Goal: Download file/media

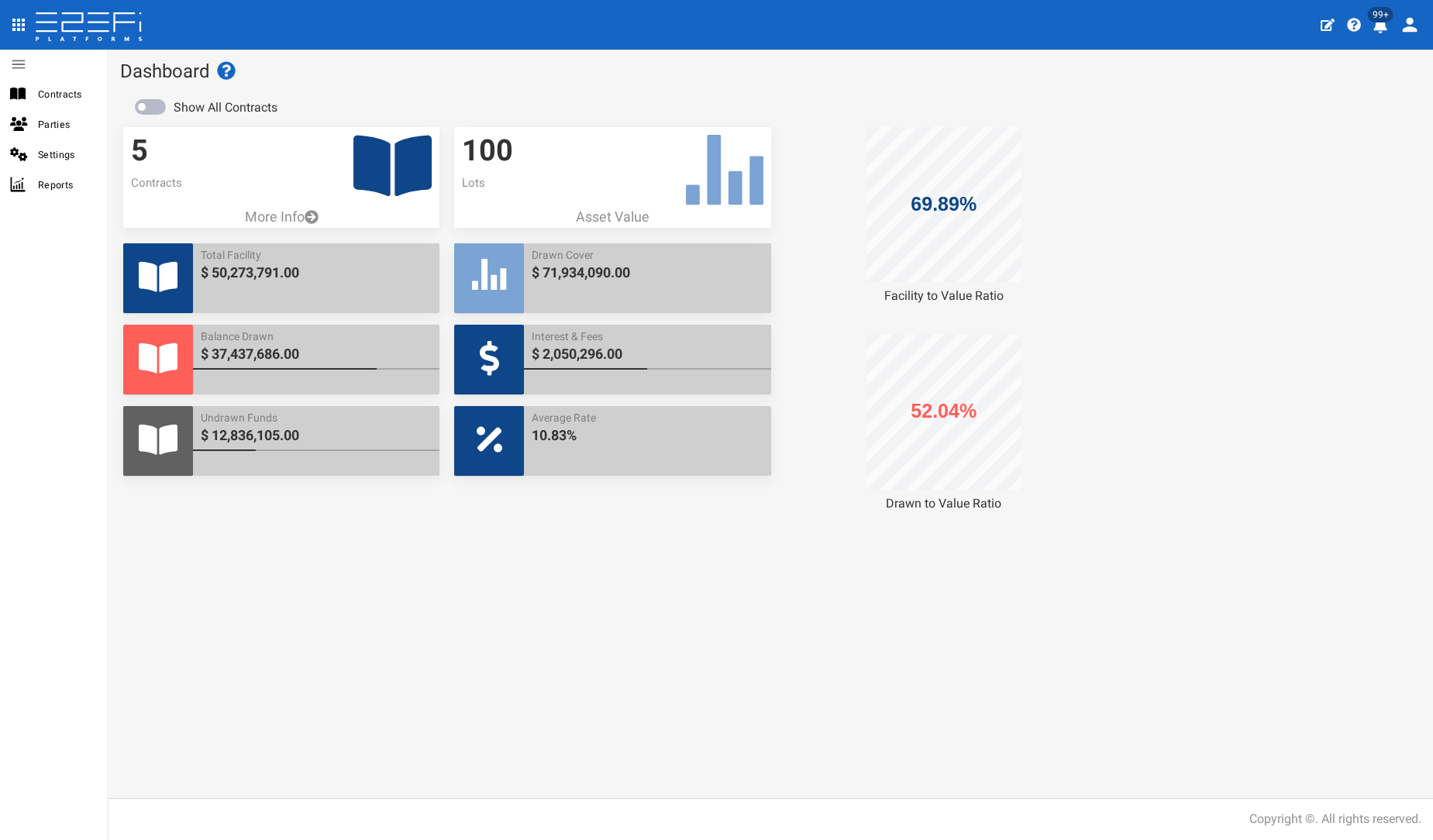
click at [410, 173] on icon at bounding box center [392, 165] width 78 height 61
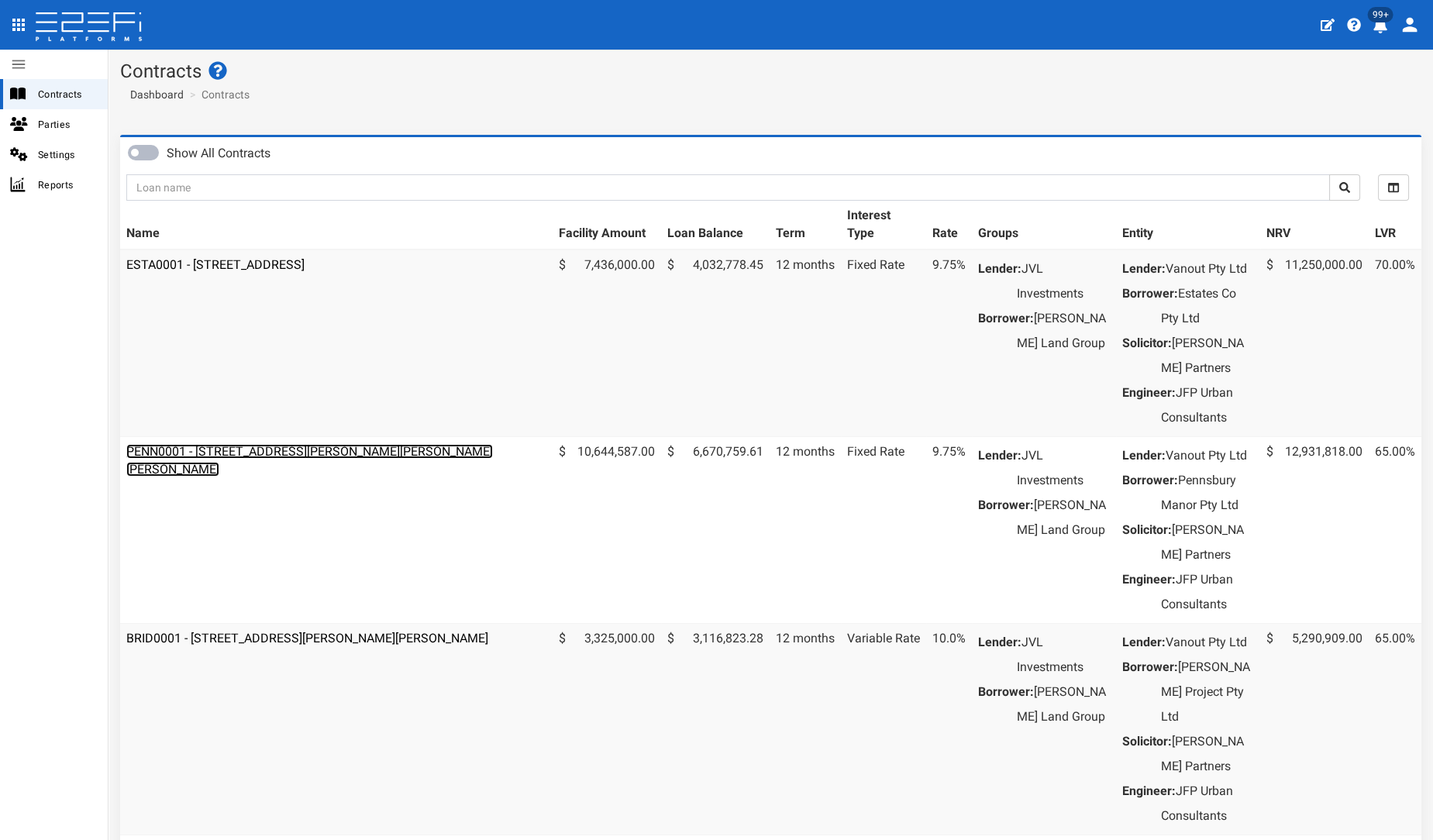
click at [357, 475] on link "PENN0001 - [STREET_ADDRESS][PERSON_NAME][PERSON_NAME][PERSON_NAME]" at bounding box center [310, 460] width 367 height 33
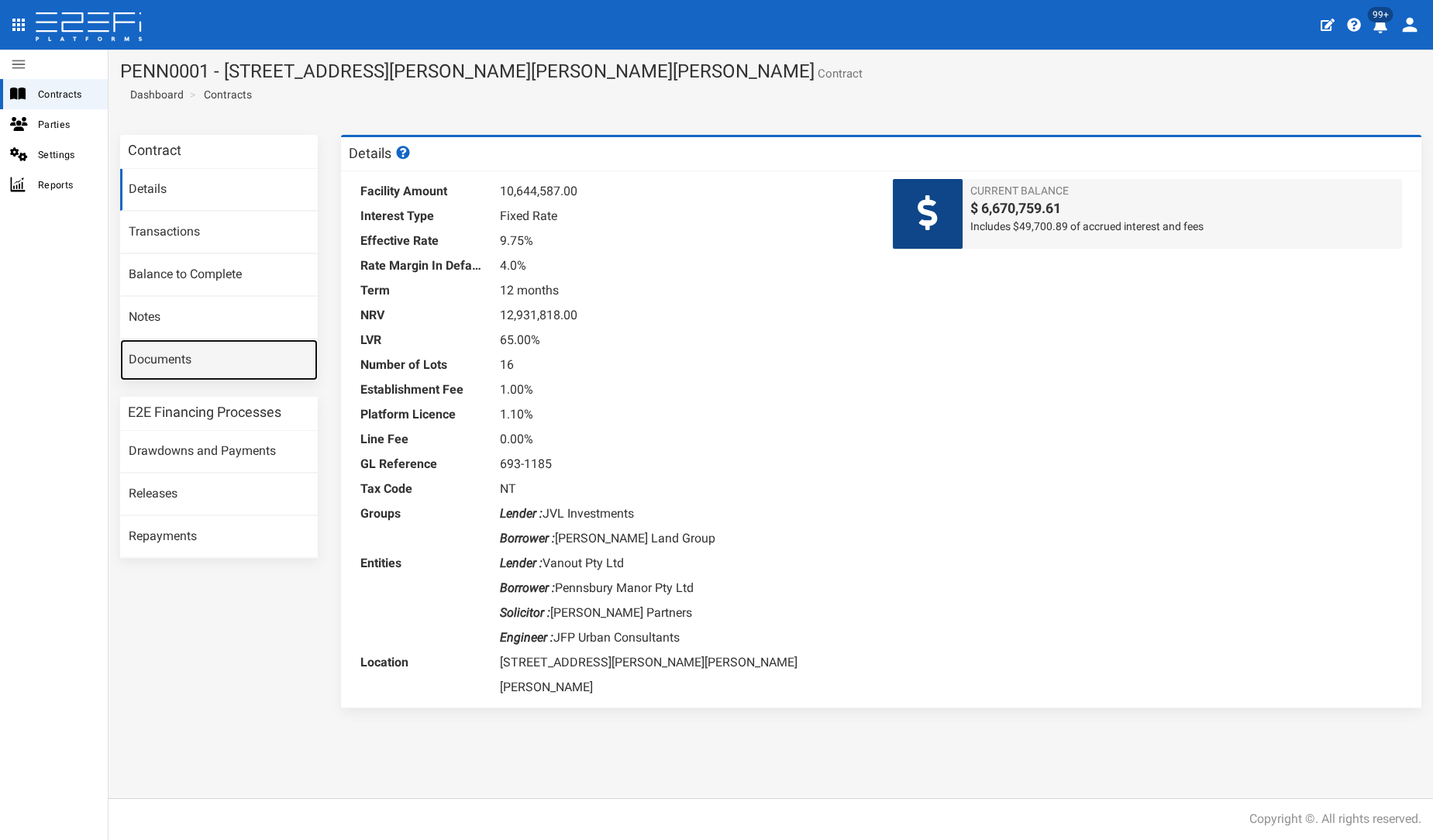
click at [230, 355] on link "Documents" at bounding box center [219, 361] width 198 height 42
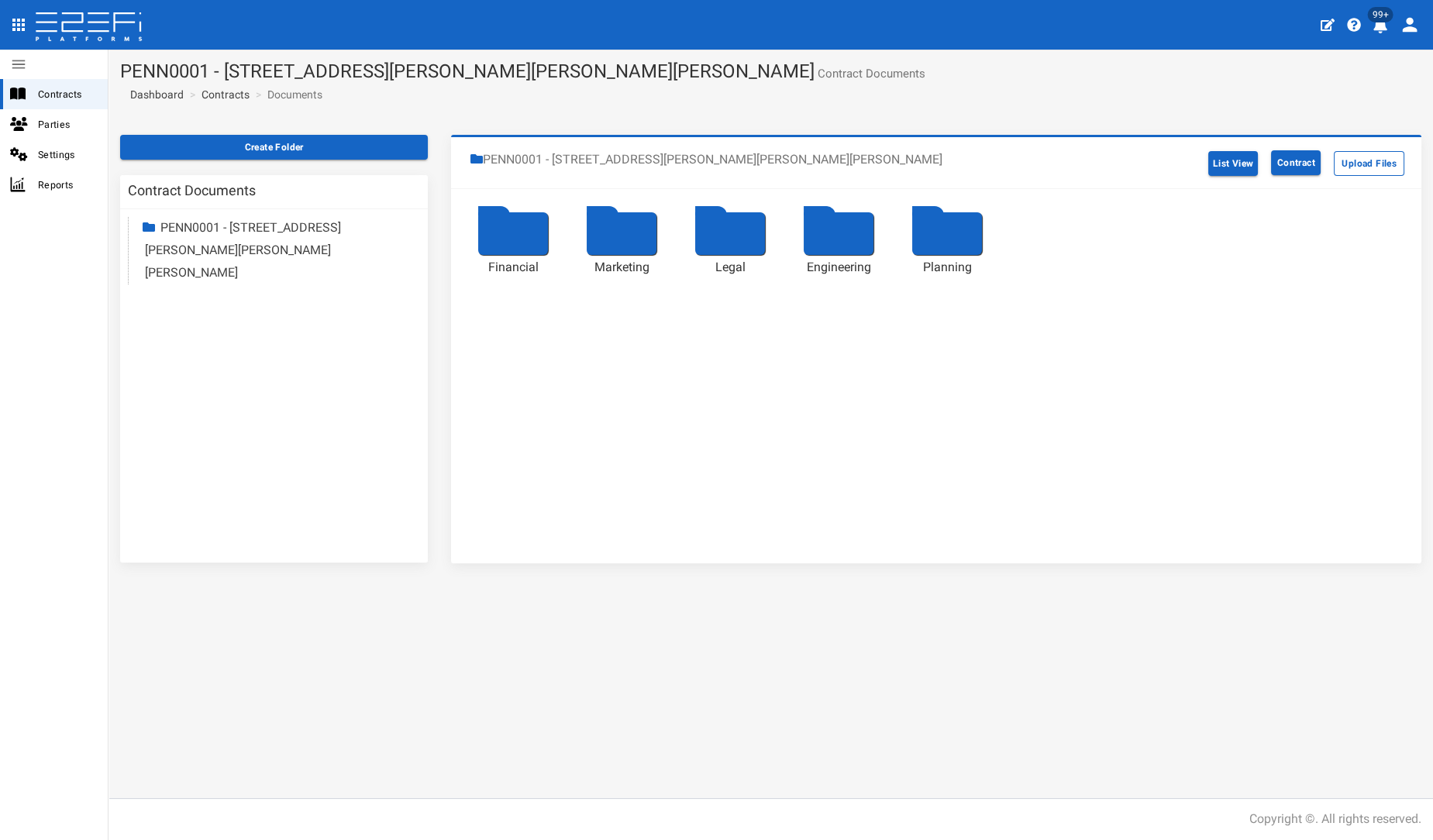
click at [519, 240] on div at bounding box center [512, 233] width 70 height 43
click at [832, 242] on div at bounding box center [838, 233] width 70 height 43
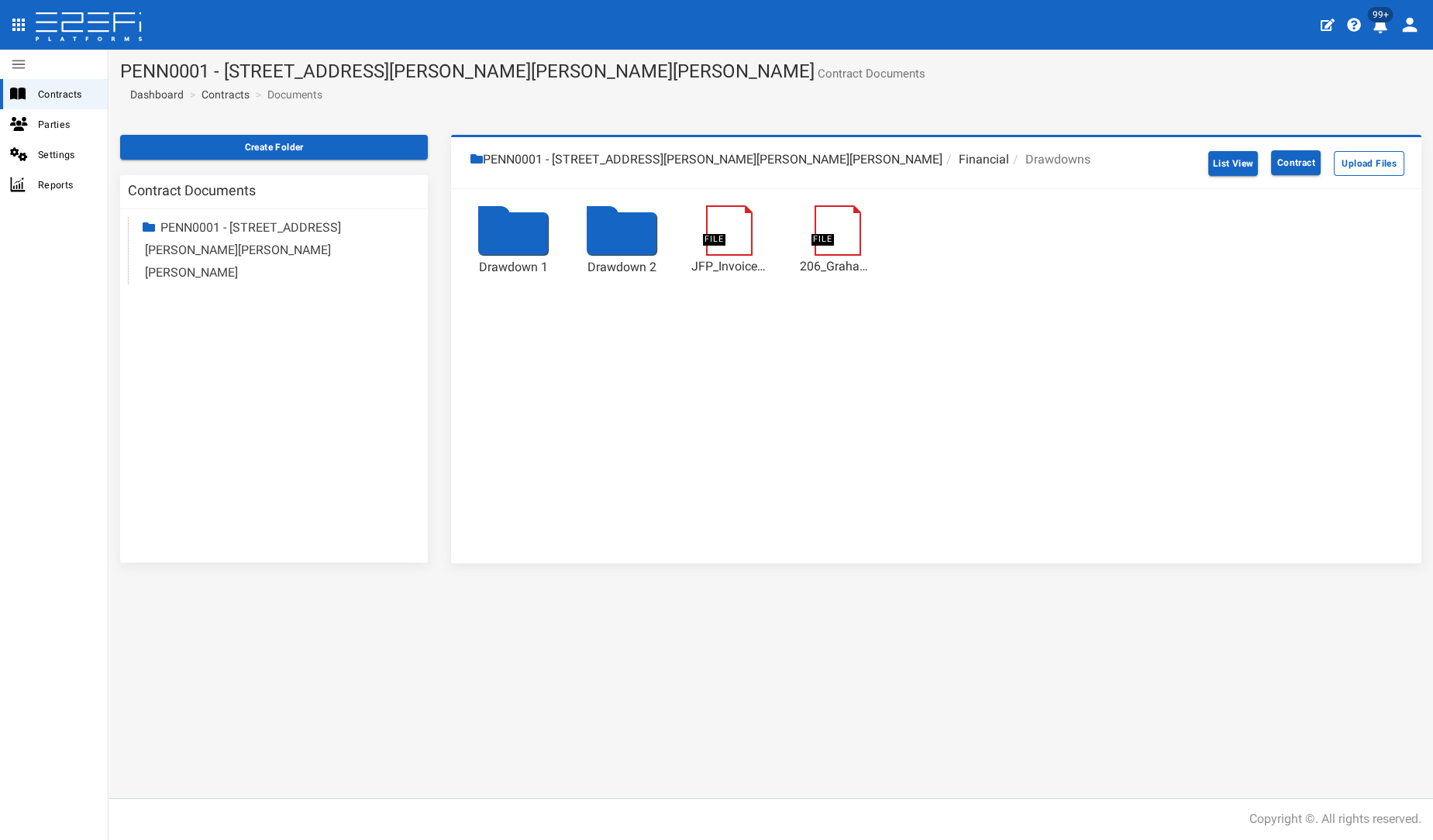
click at [642, 235] on div at bounding box center [621, 233] width 70 height 43
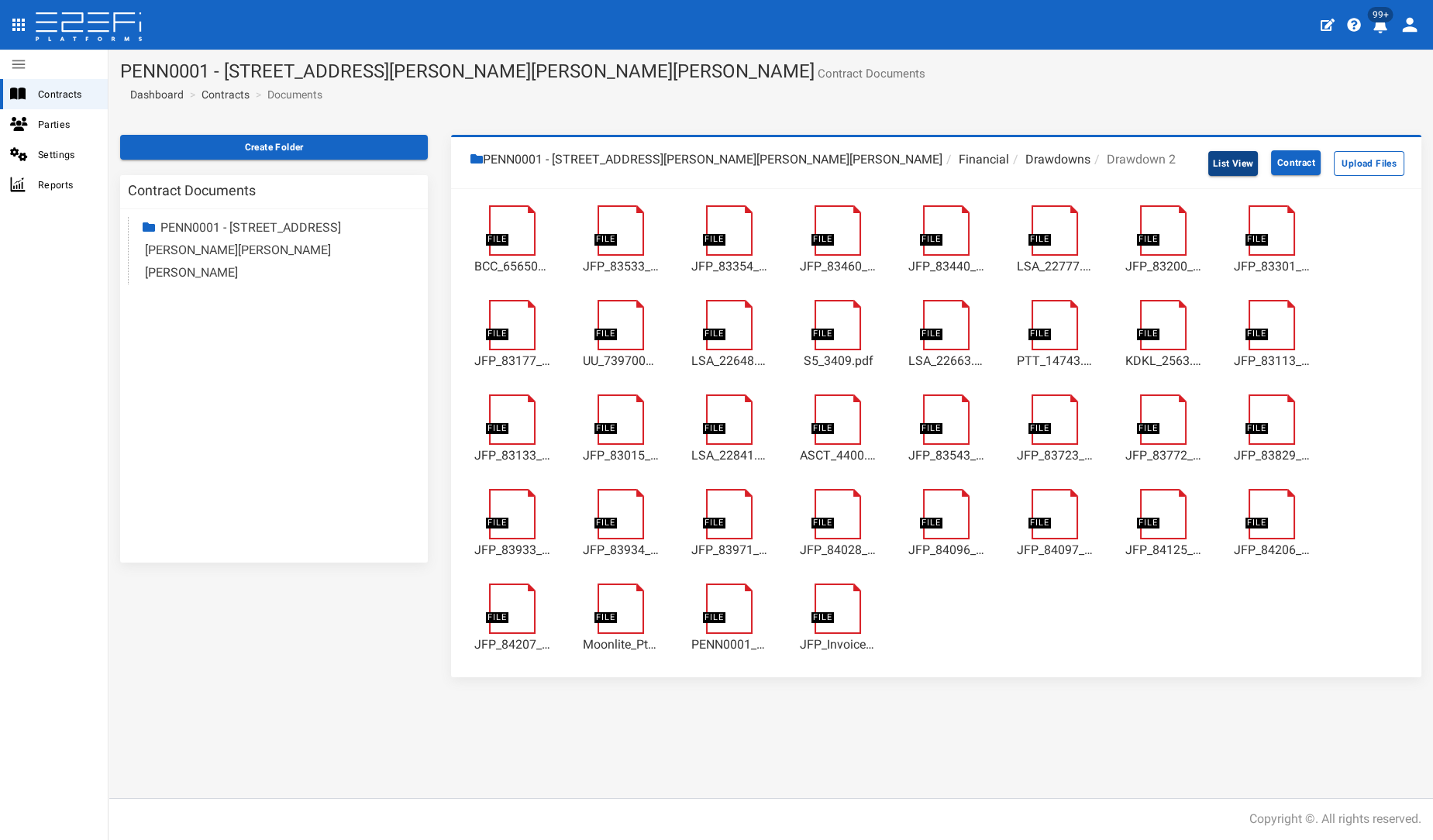
click at [1213, 163] on button "List View" at bounding box center [1232, 163] width 50 height 25
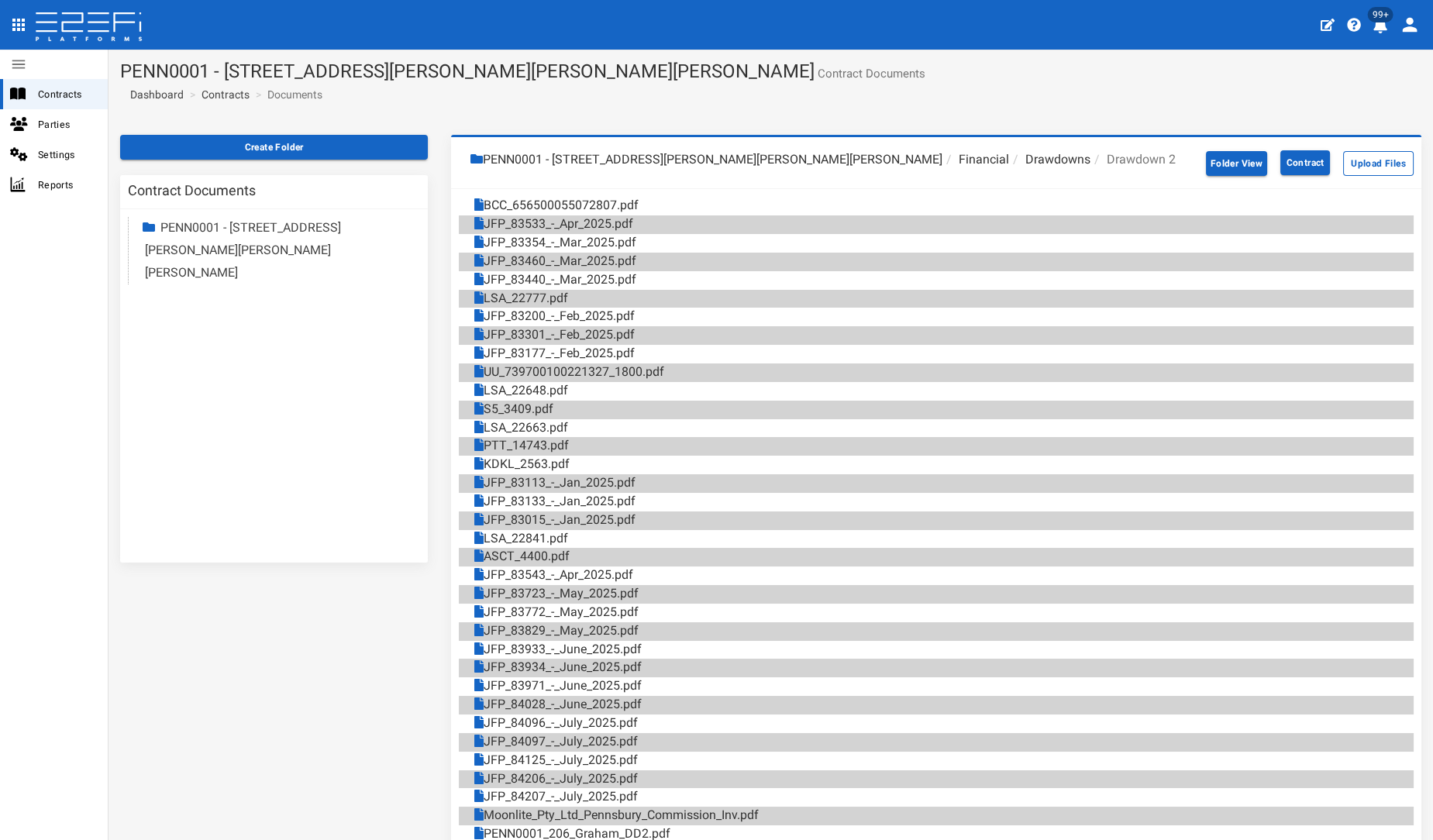
click at [1009, 160] on li "Drawdowns" at bounding box center [1050, 160] width 82 height 18
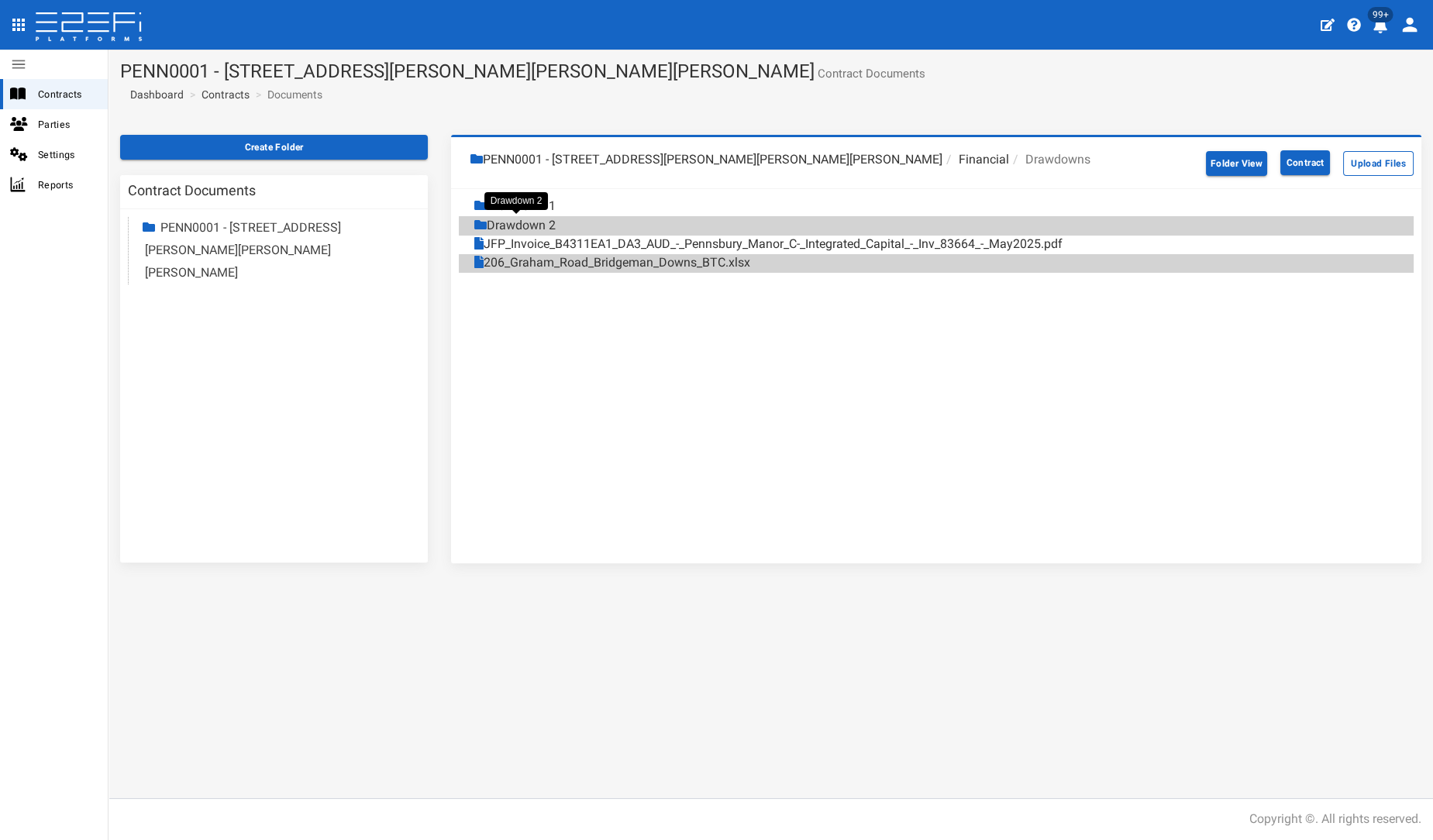
click at [546, 225] on div "Drawdown 2" at bounding box center [515, 226] width 82 height 18
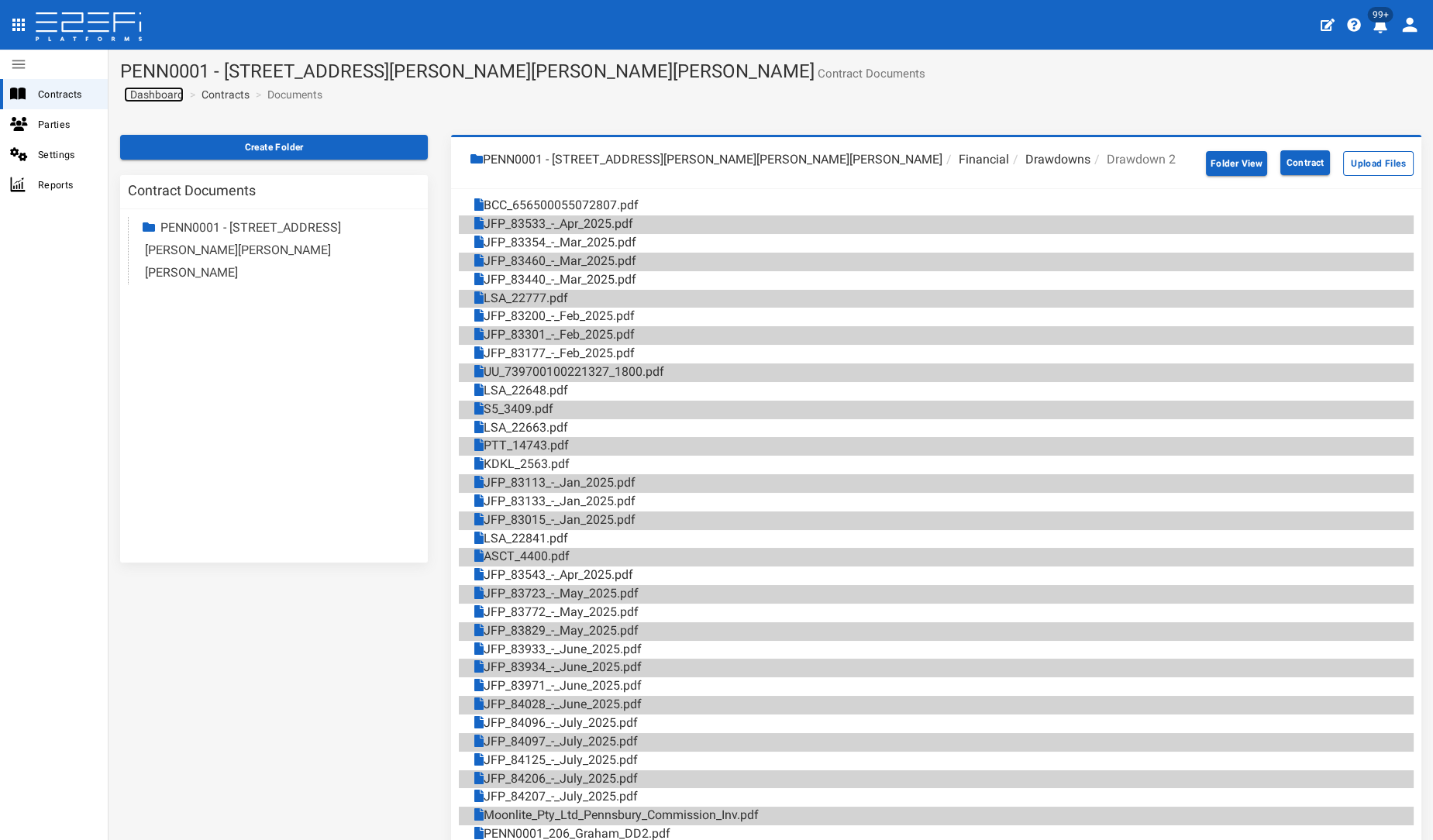
click at [161, 94] on span "Dashboard" at bounding box center [154, 94] width 60 height 13
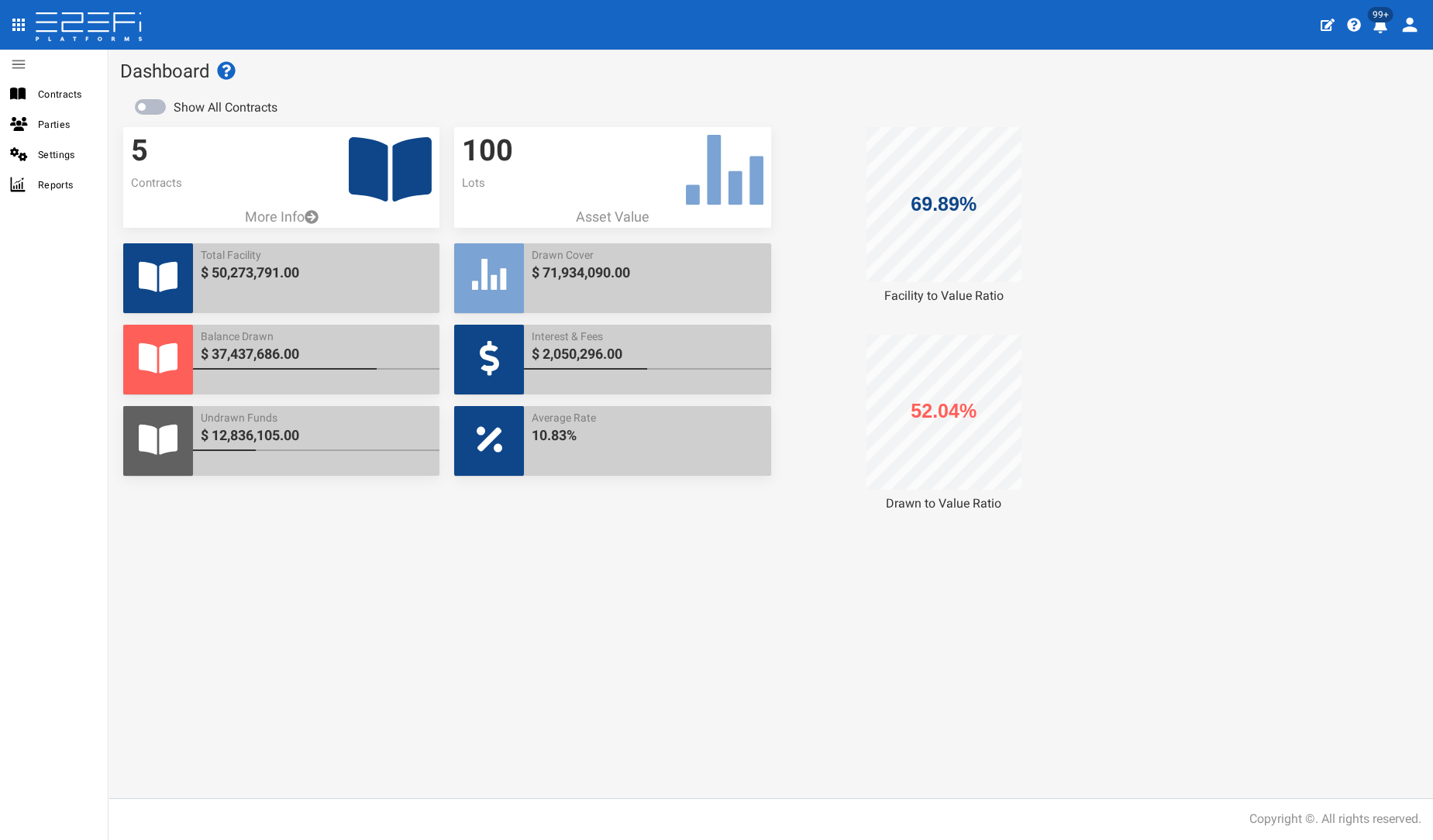
click at [396, 181] on icon at bounding box center [390, 169] width 83 height 64
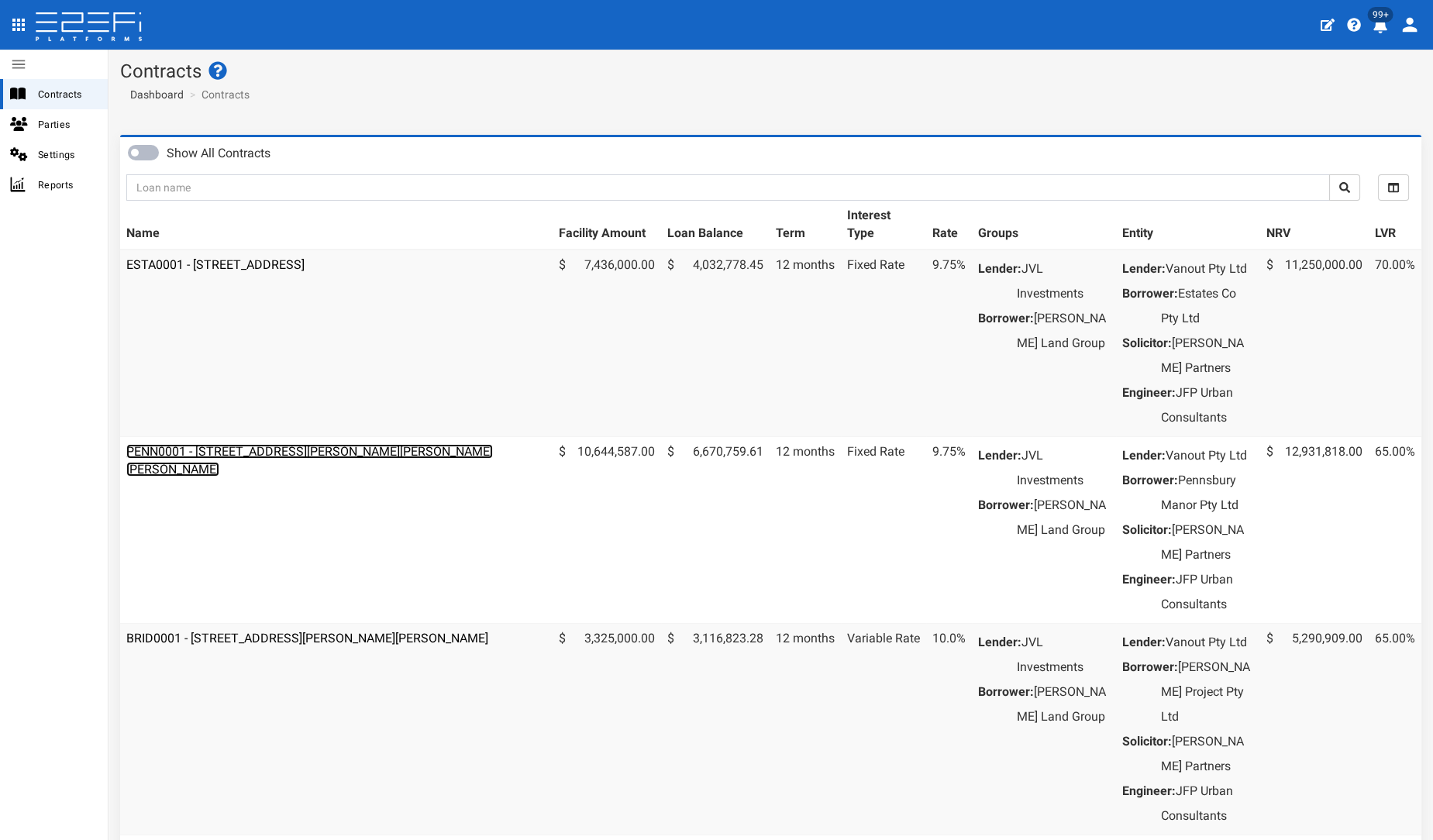
click at [277, 477] on link "PENN0001 - [STREET_ADDRESS][PERSON_NAME][PERSON_NAME][PERSON_NAME]" at bounding box center [310, 460] width 367 height 33
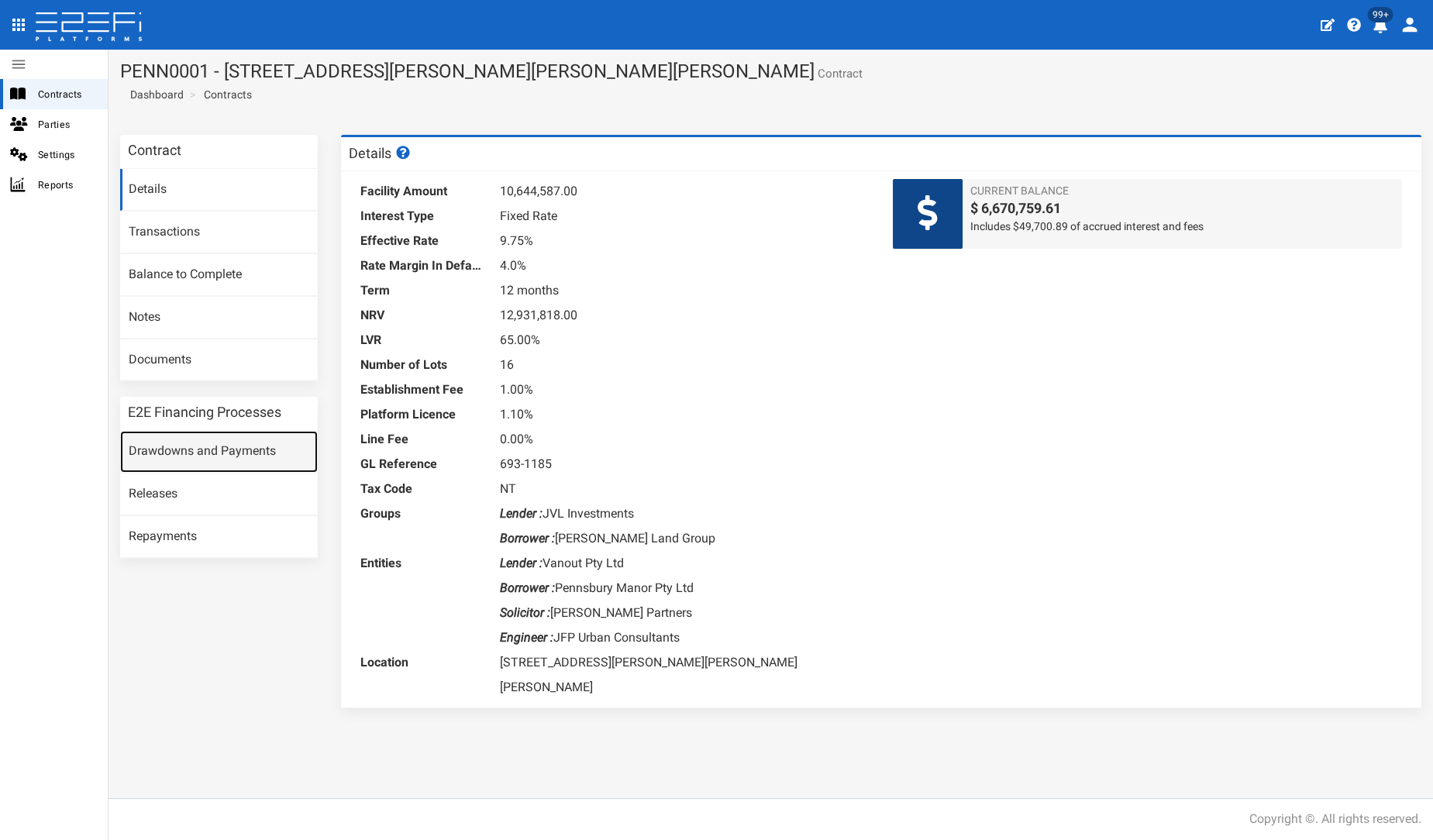
click at [248, 444] on link "Drawdowns and Payments" at bounding box center [219, 451] width 198 height 42
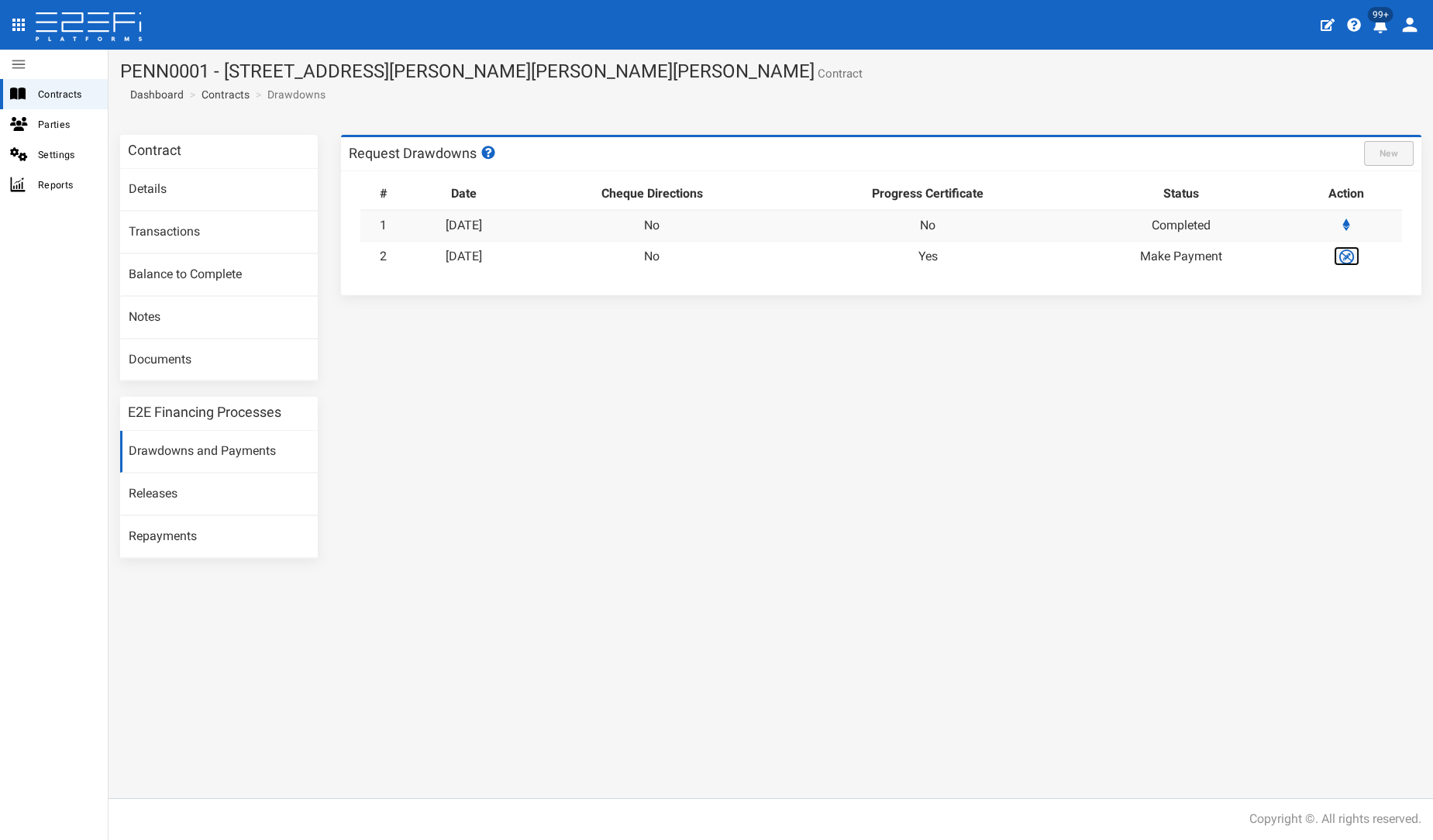
click at [1351, 256] on img at bounding box center [1347, 257] width 18 height 18
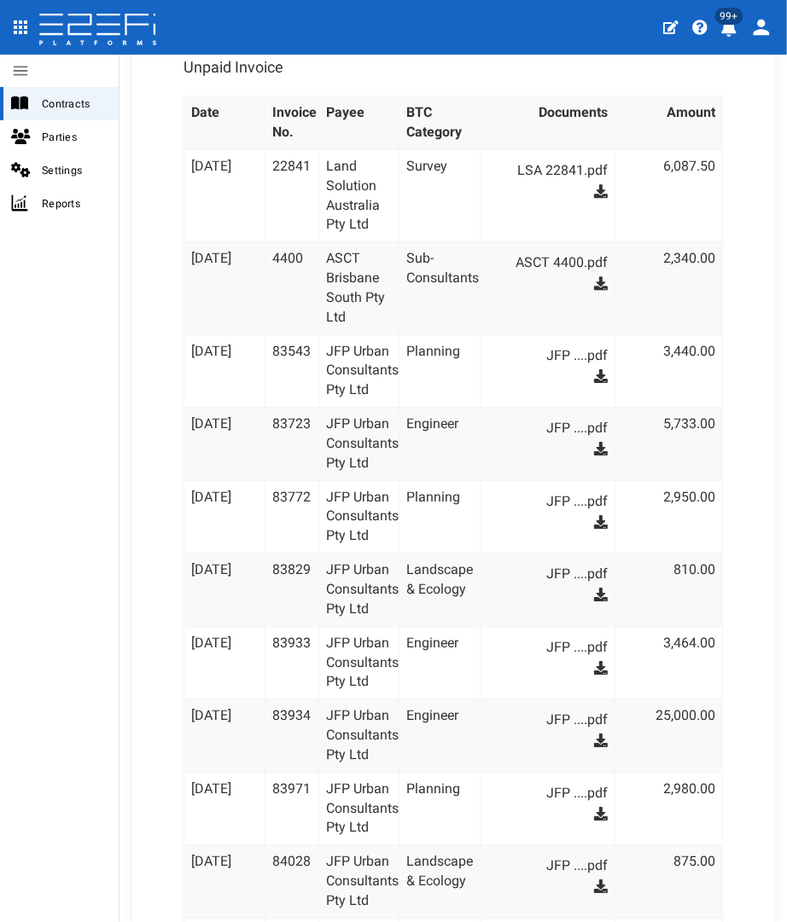
scroll to position [2799, 0]
click at [594, 185] on icon at bounding box center [601, 192] width 14 height 14
click at [594, 277] on icon at bounding box center [601, 284] width 14 height 14
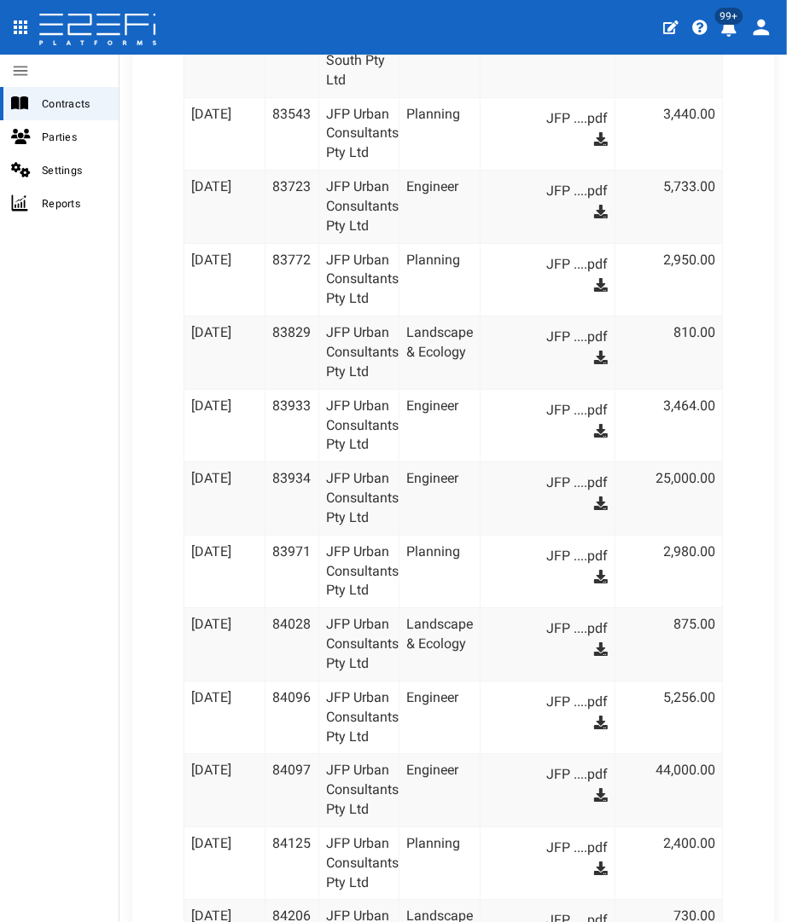
scroll to position [3038, 0]
click at [594, 131] on icon at bounding box center [601, 138] width 14 height 14
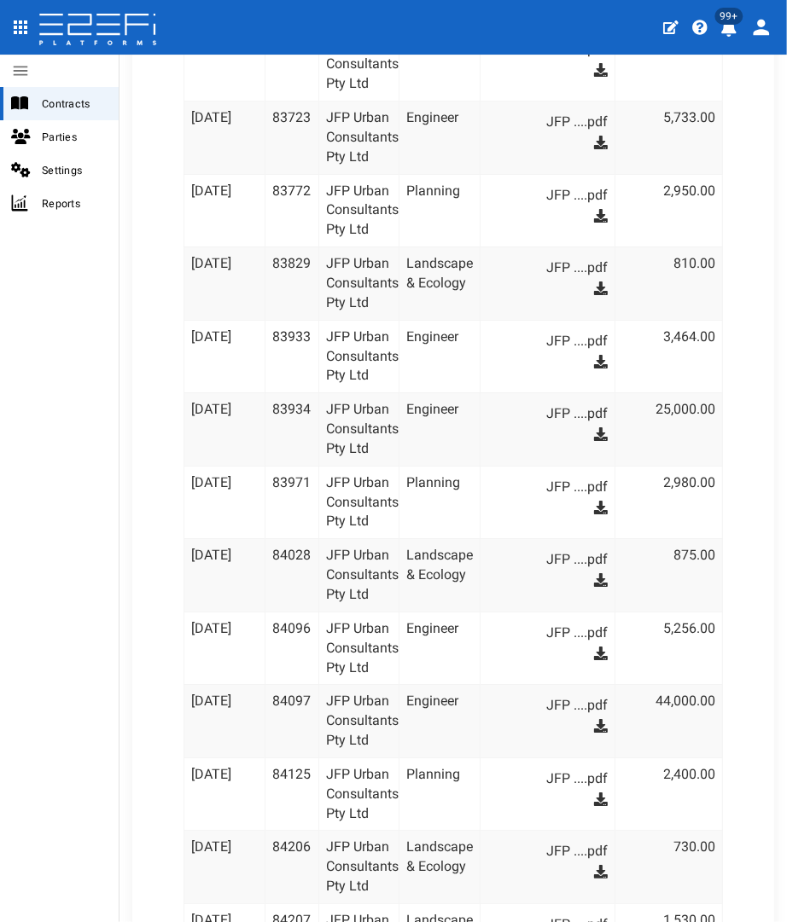
scroll to position [3106, 0]
click at [594, 136] on icon at bounding box center [601, 143] width 14 height 14
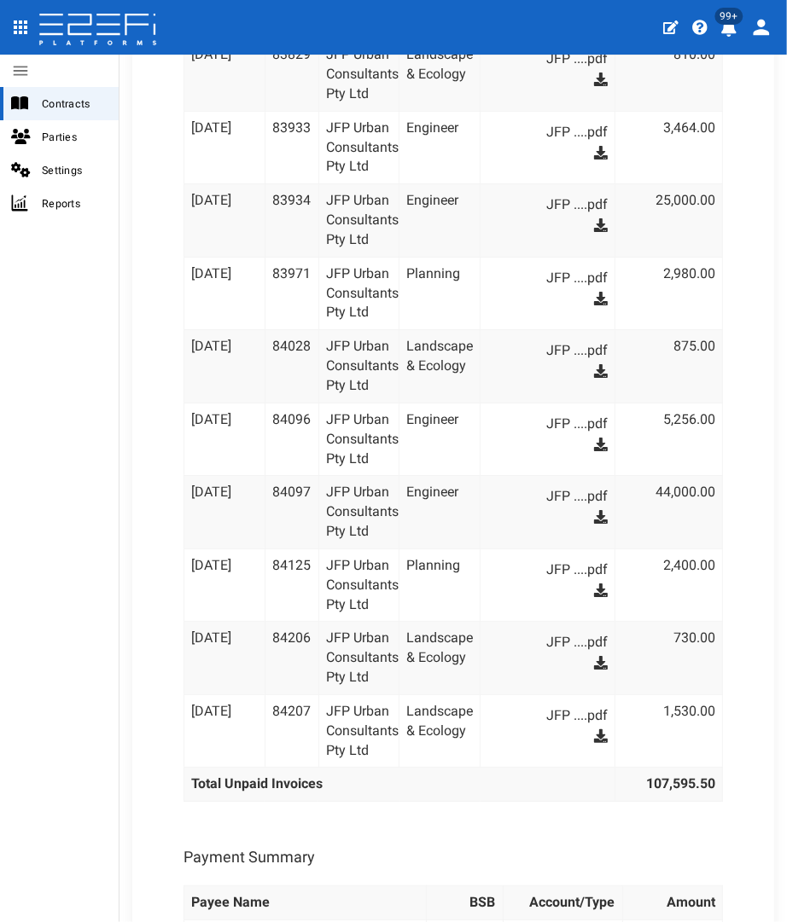
scroll to position [3318, 0]
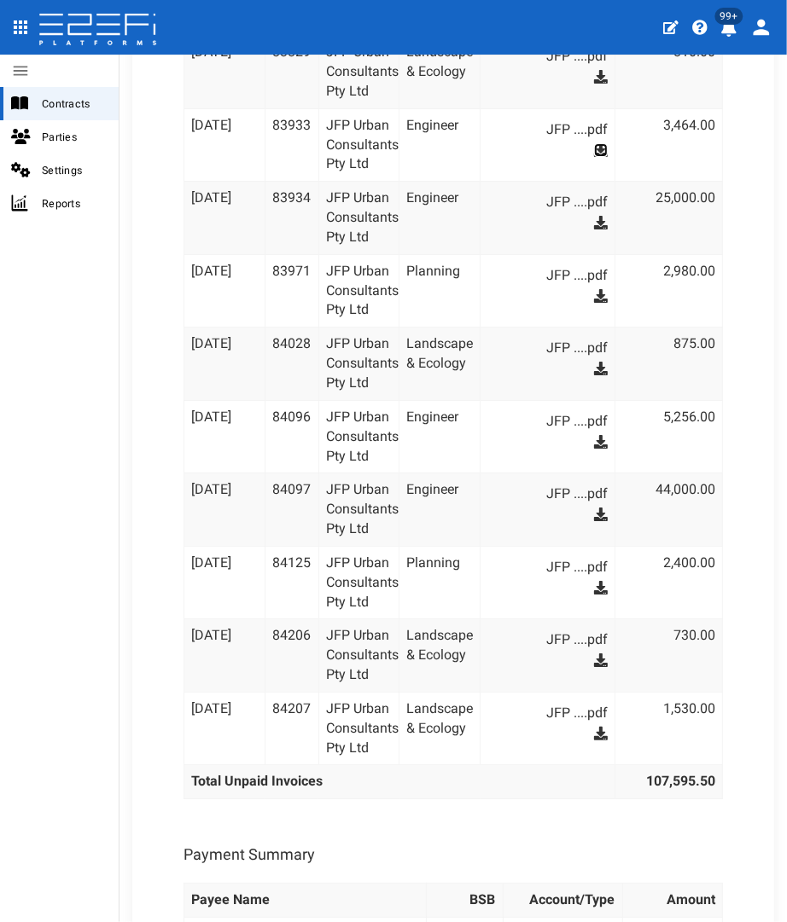
click at [594, 143] on icon at bounding box center [601, 150] width 14 height 14
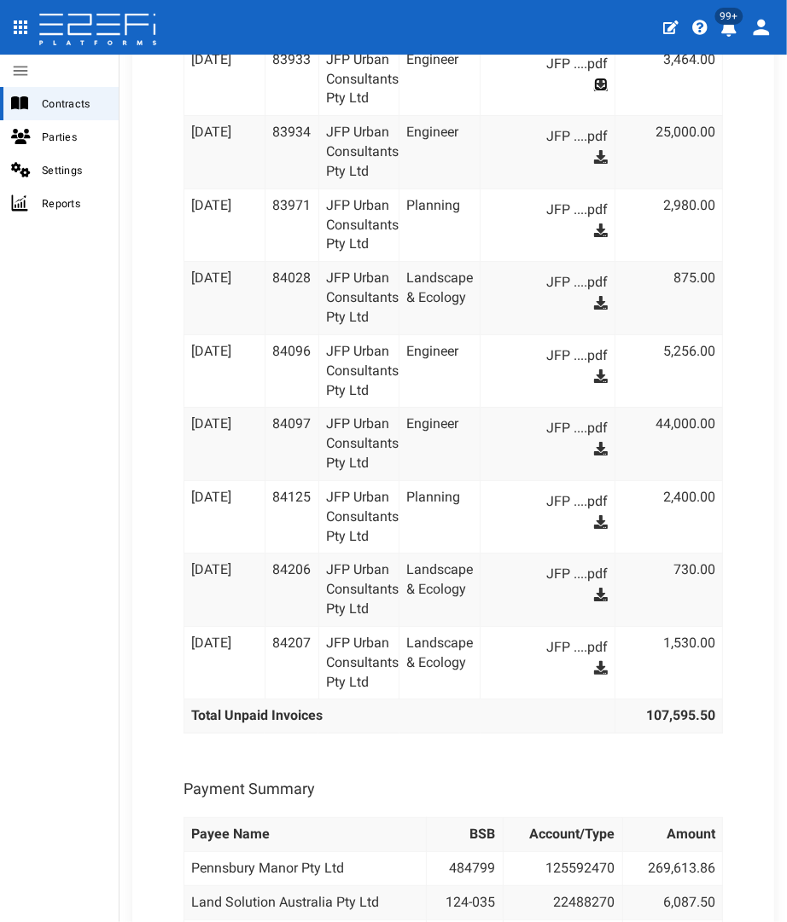
scroll to position [3390, 0]
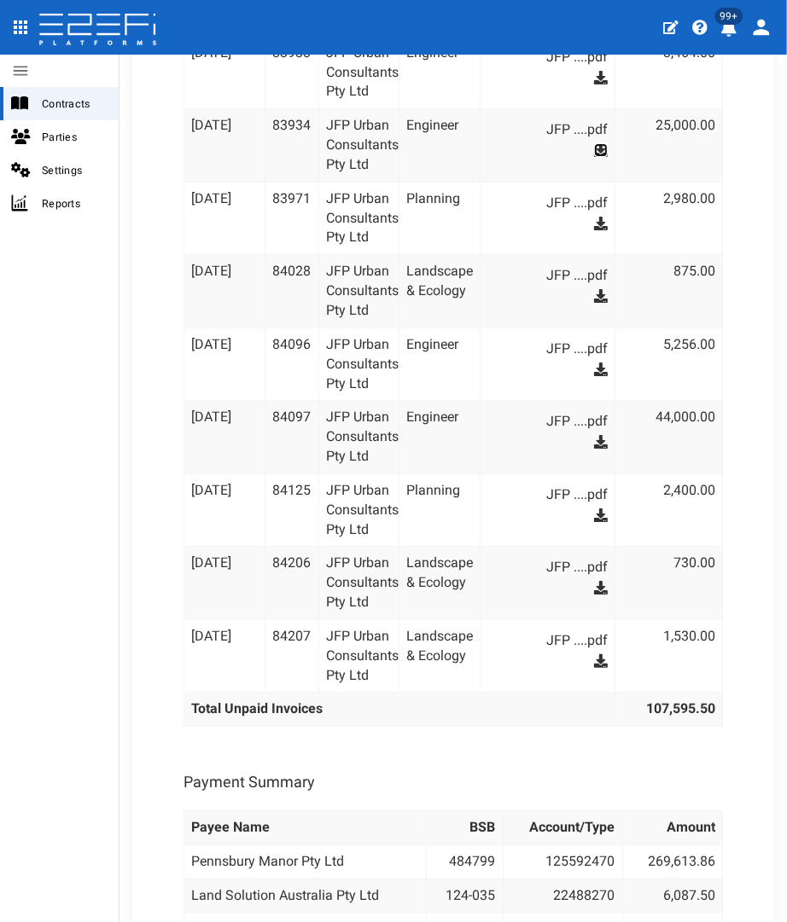
click at [594, 143] on icon at bounding box center [601, 150] width 14 height 14
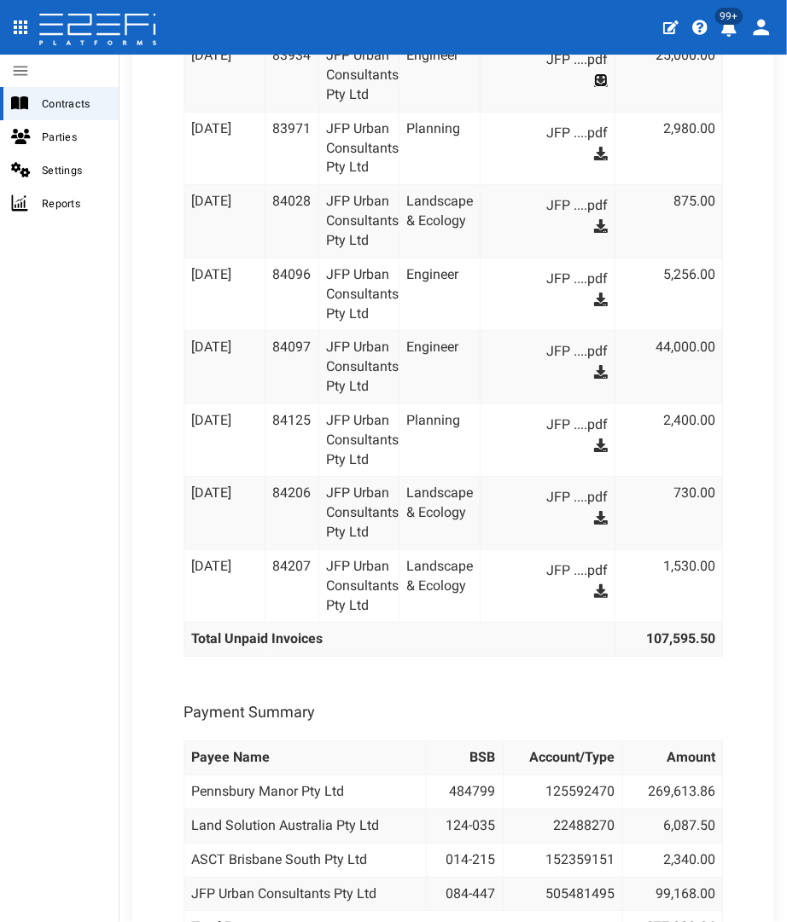
scroll to position [3468, 0]
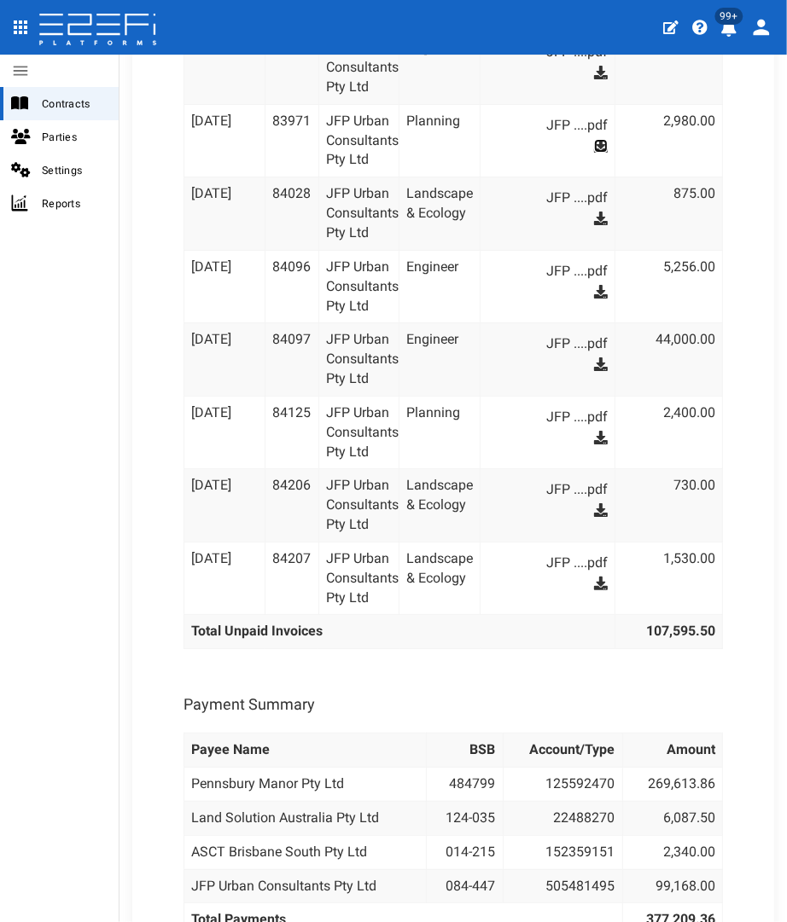
click at [594, 139] on icon at bounding box center [601, 146] width 14 height 14
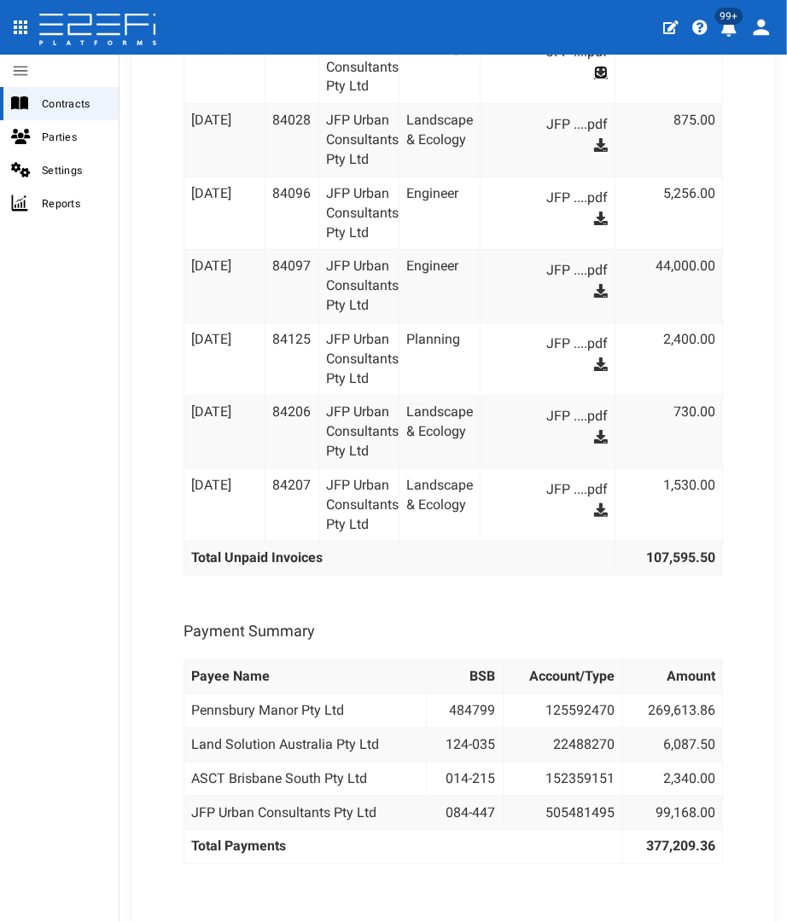
scroll to position [3544, 0]
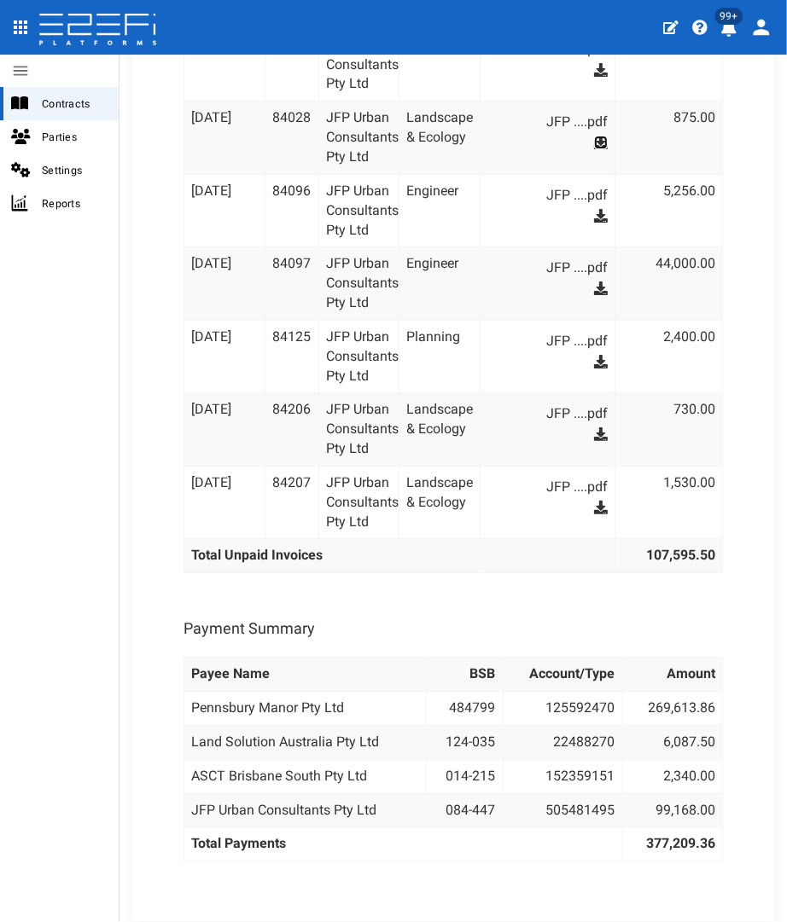
click at [594, 136] on icon at bounding box center [601, 143] width 14 height 14
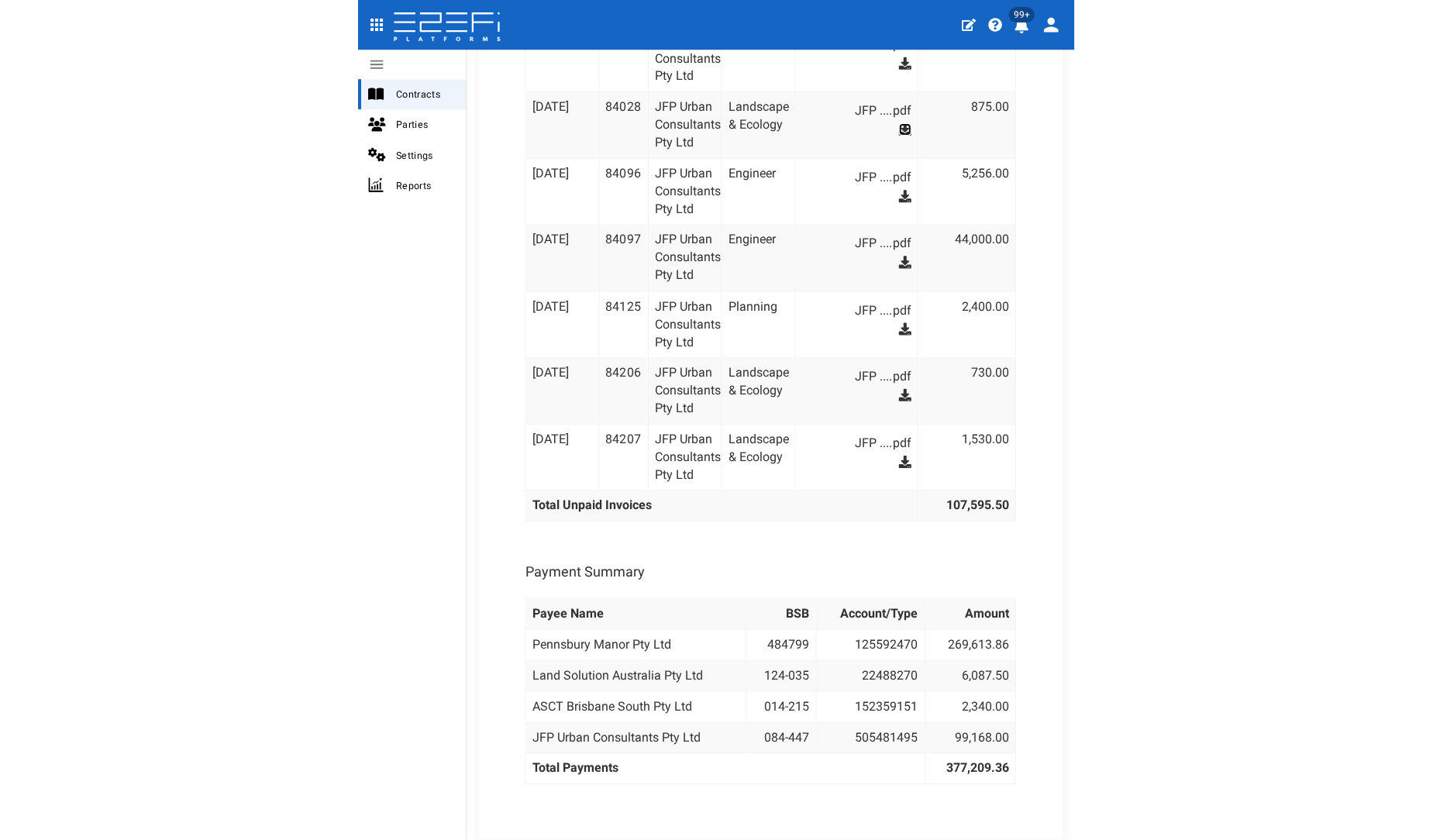
scroll to position [3243, 0]
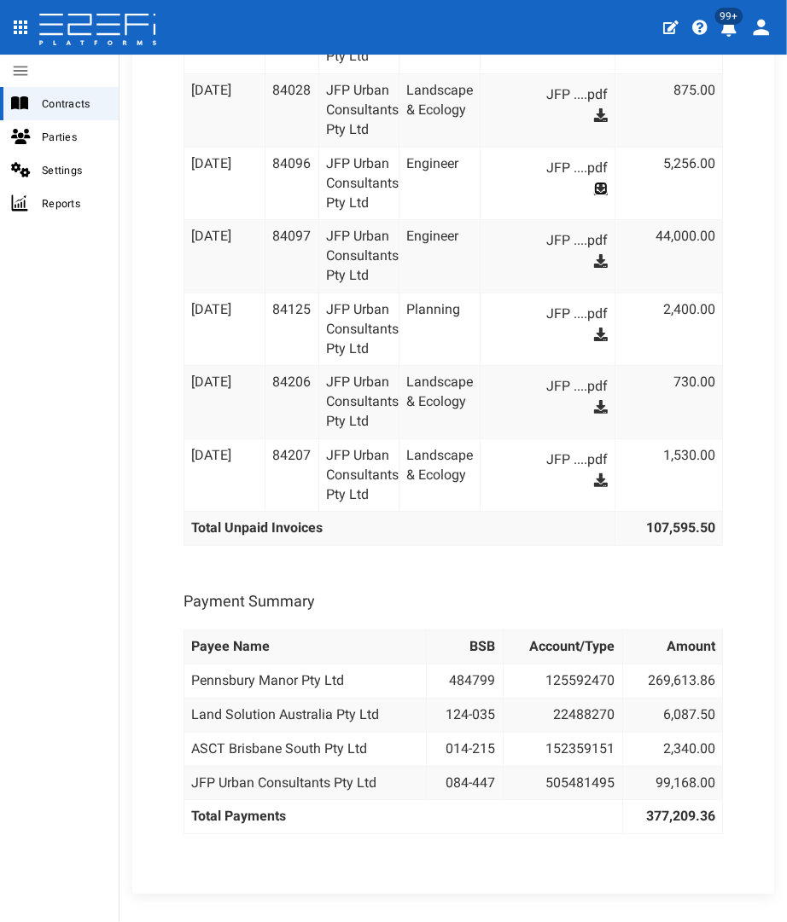
click at [594, 182] on icon at bounding box center [601, 189] width 14 height 14
click at [594, 254] on icon at bounding box center [601, 261] width 14 height 14
click at [594, 328] on icon at bounding box center [601, 335] width 14 height 14
click at [594, 400] on icon at bounding box center [601, 407] width 14 height 14
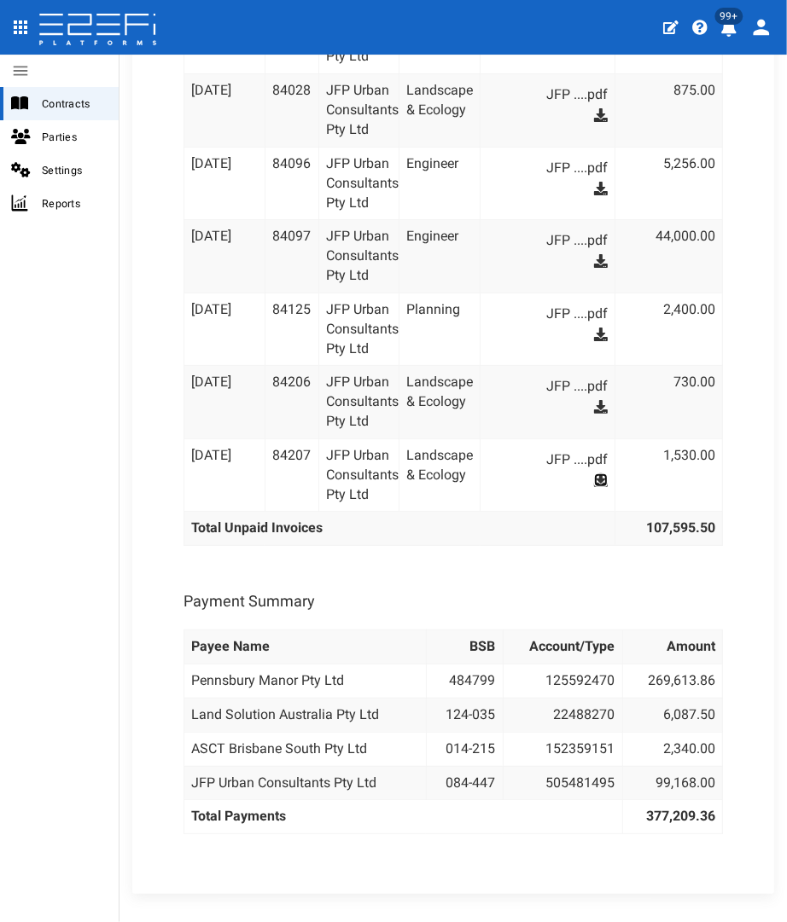
click at [594, 474] on icon at bounding box center [601, 481] width 14 height 14
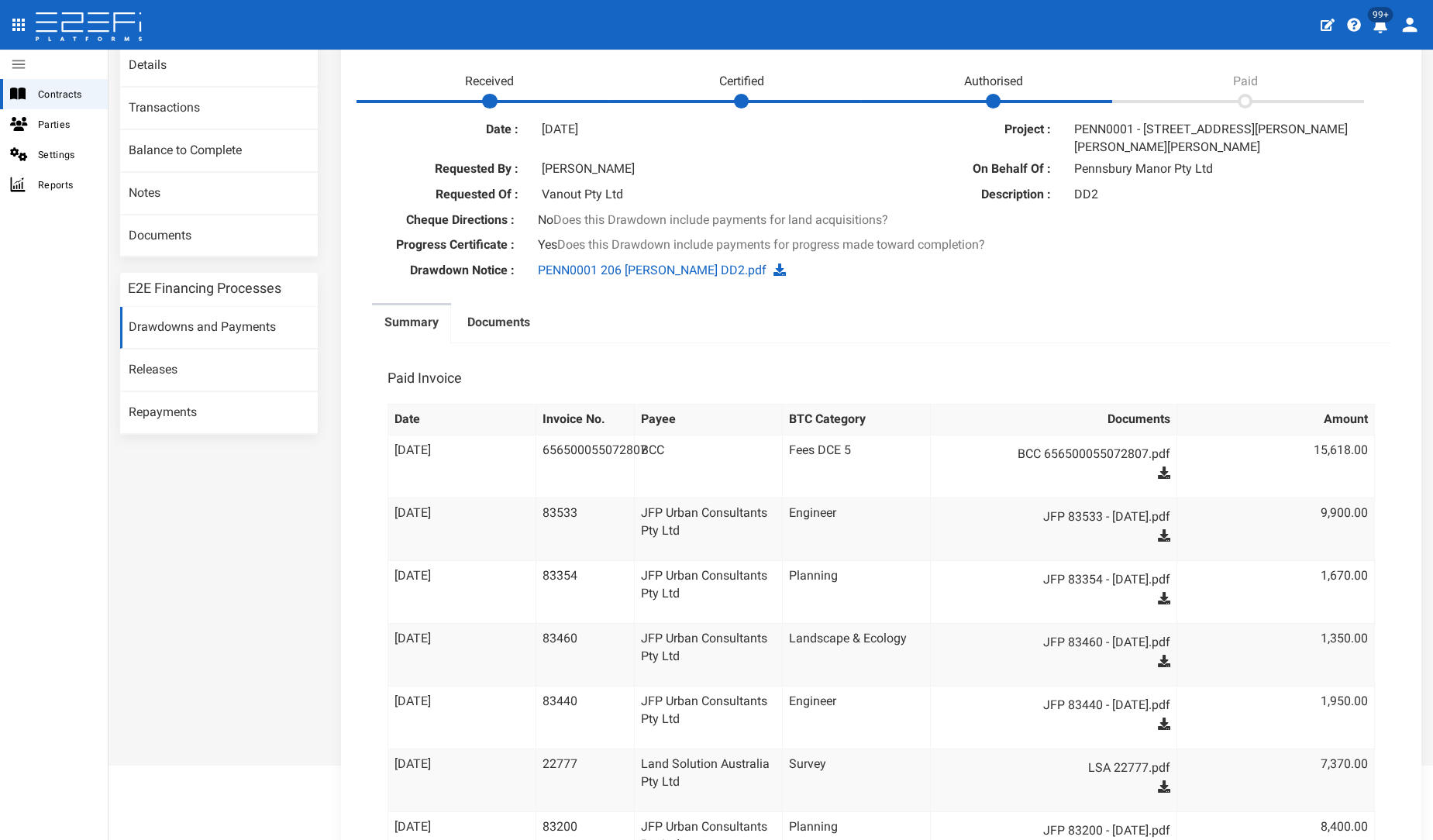
scroll to position [0, 0]
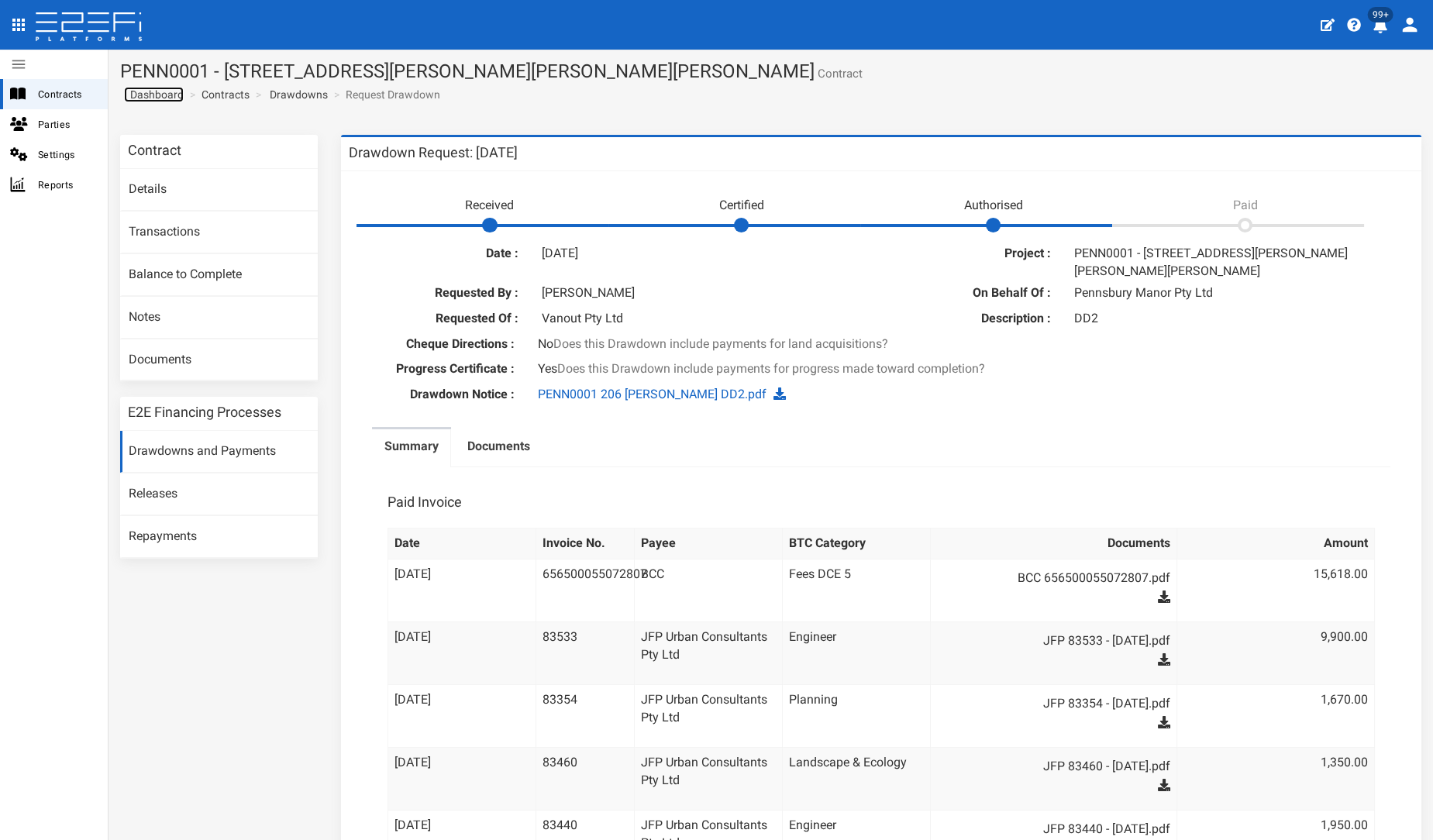
click at [167, 93] on span "Dashboard" at bounding box center [154, 94] width 60 height 13
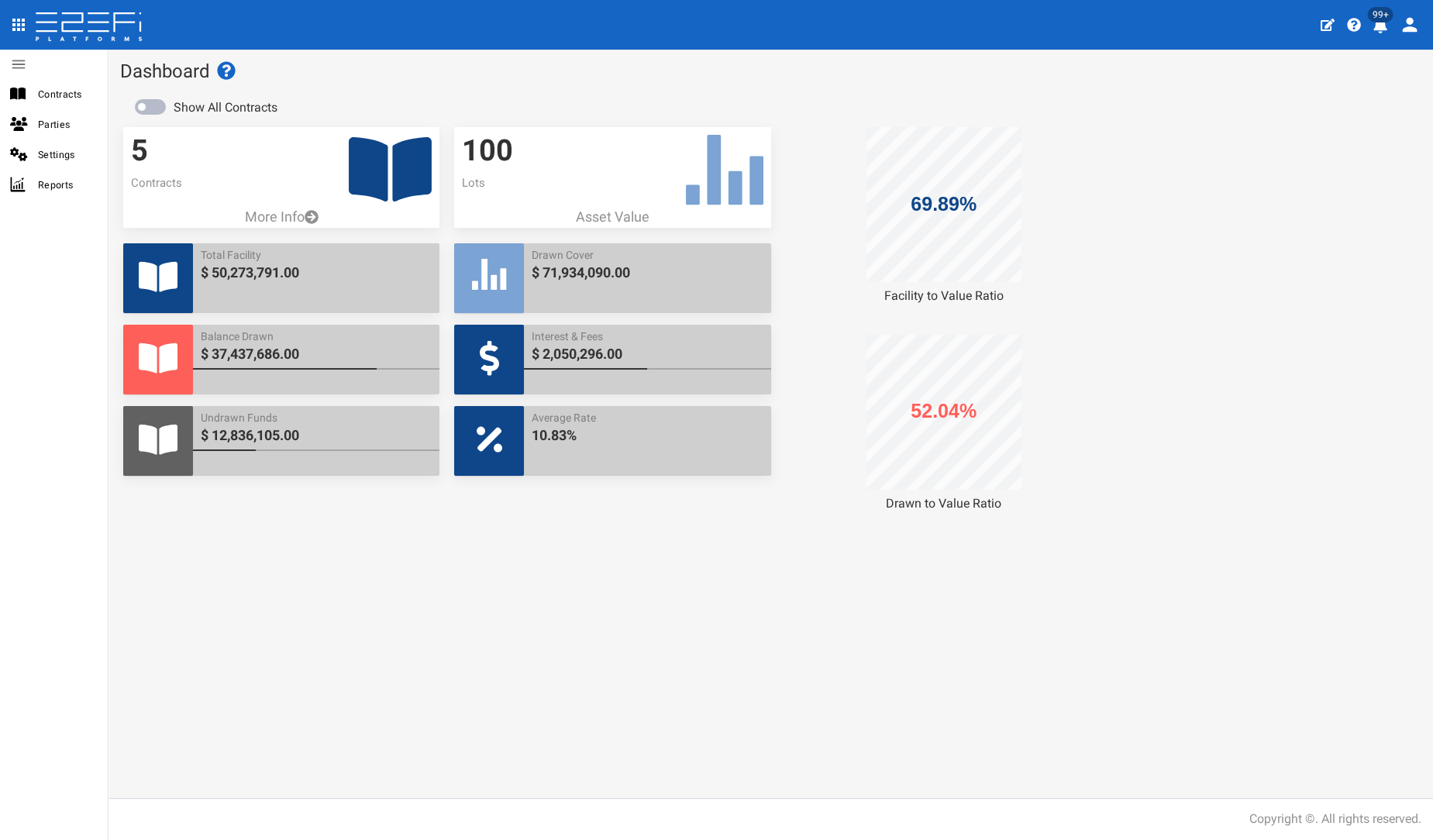
click at [389, 164] on icon at bounding box center [390, 169] width 83 height 74
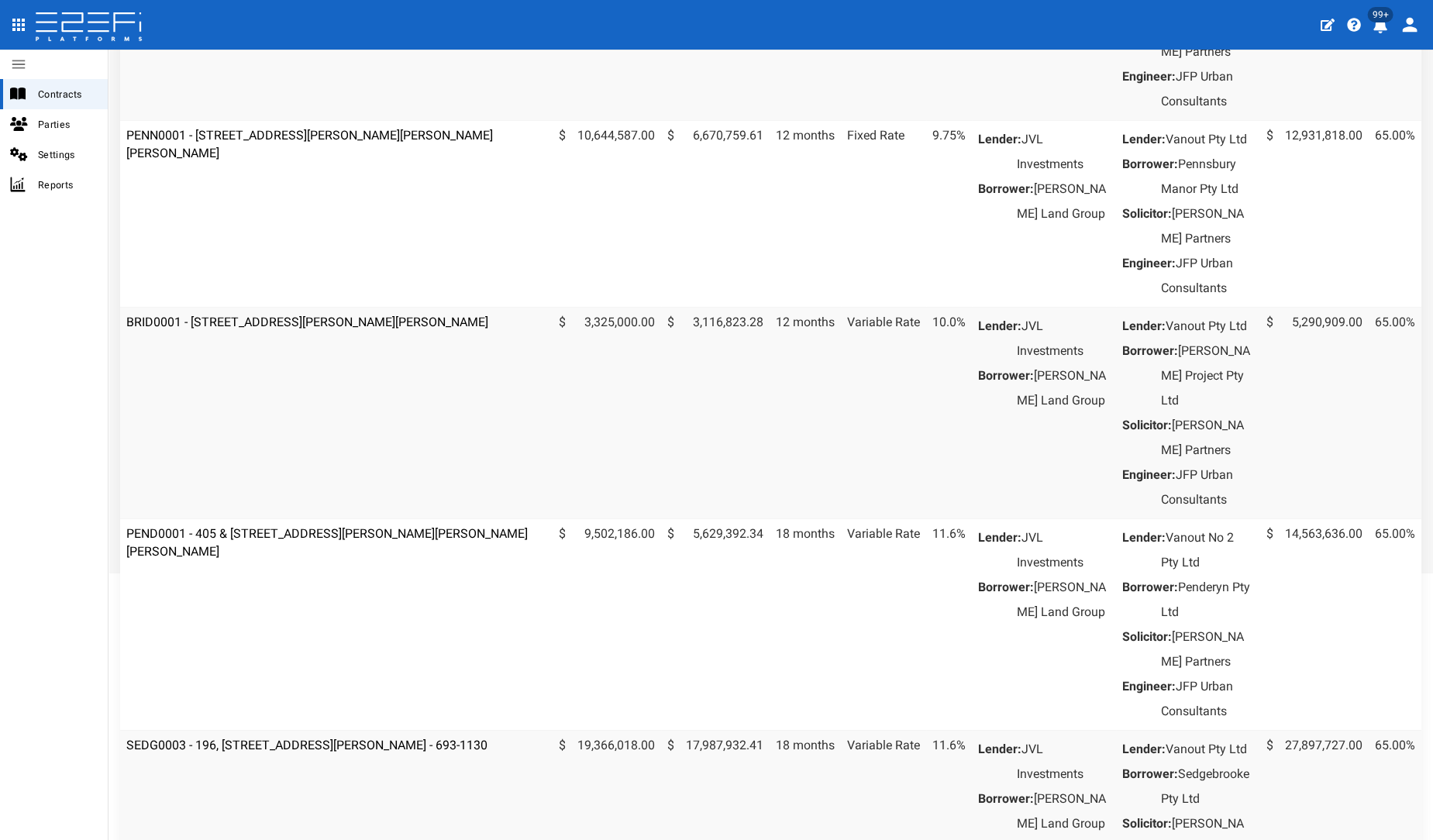
scroll to position [316, 0]
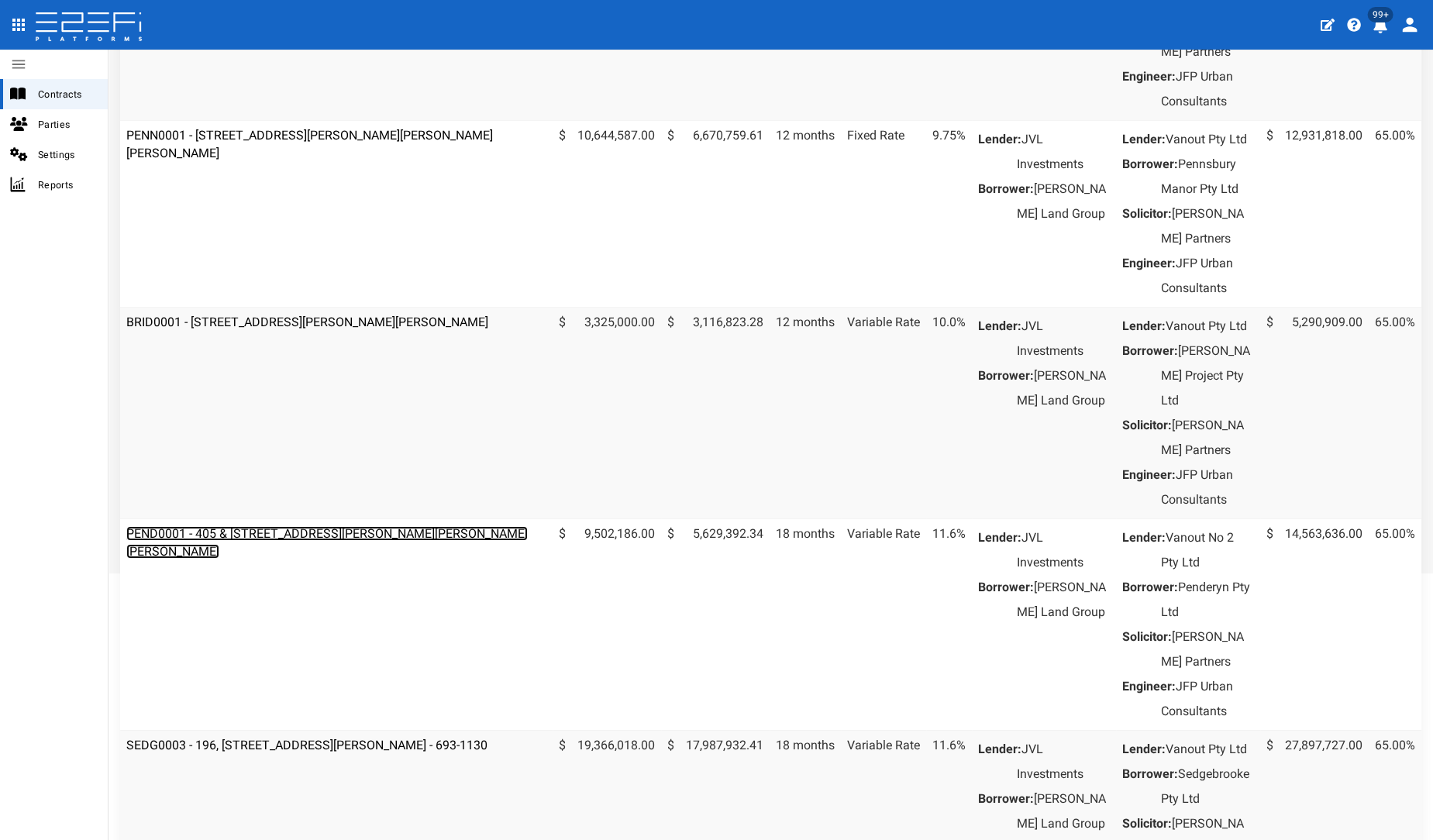
click at [304, 558] on link "PEND0001 - 405 & [STREET_ADDRESS][PERSON_NAME][PERSON_NAME][PERSON_NAME]" at bounding box center [327, 542] width 401 height 33
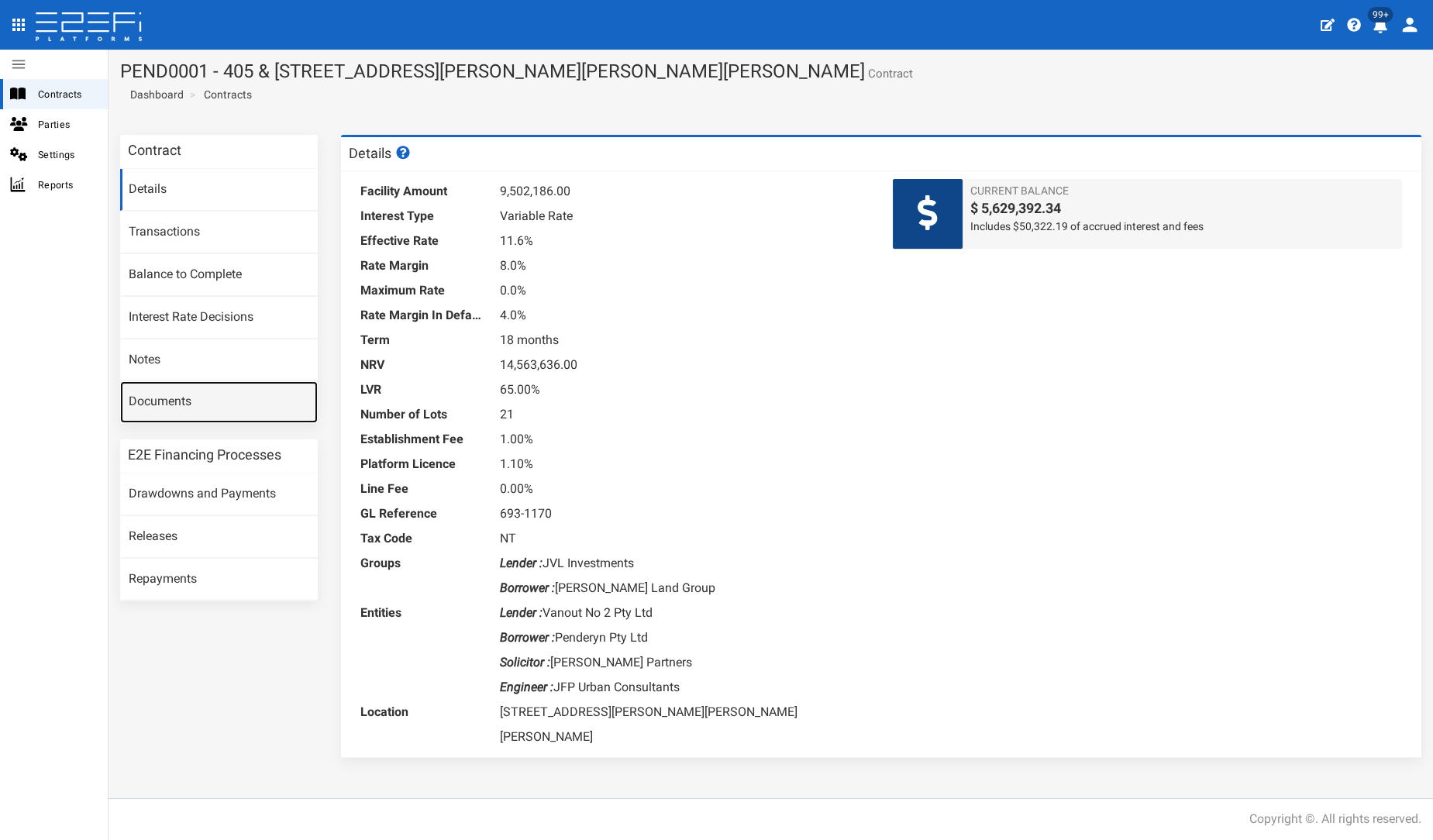
click at [204, 395] on link "Documents" at bounding box center [219, 402] width 198 height 42
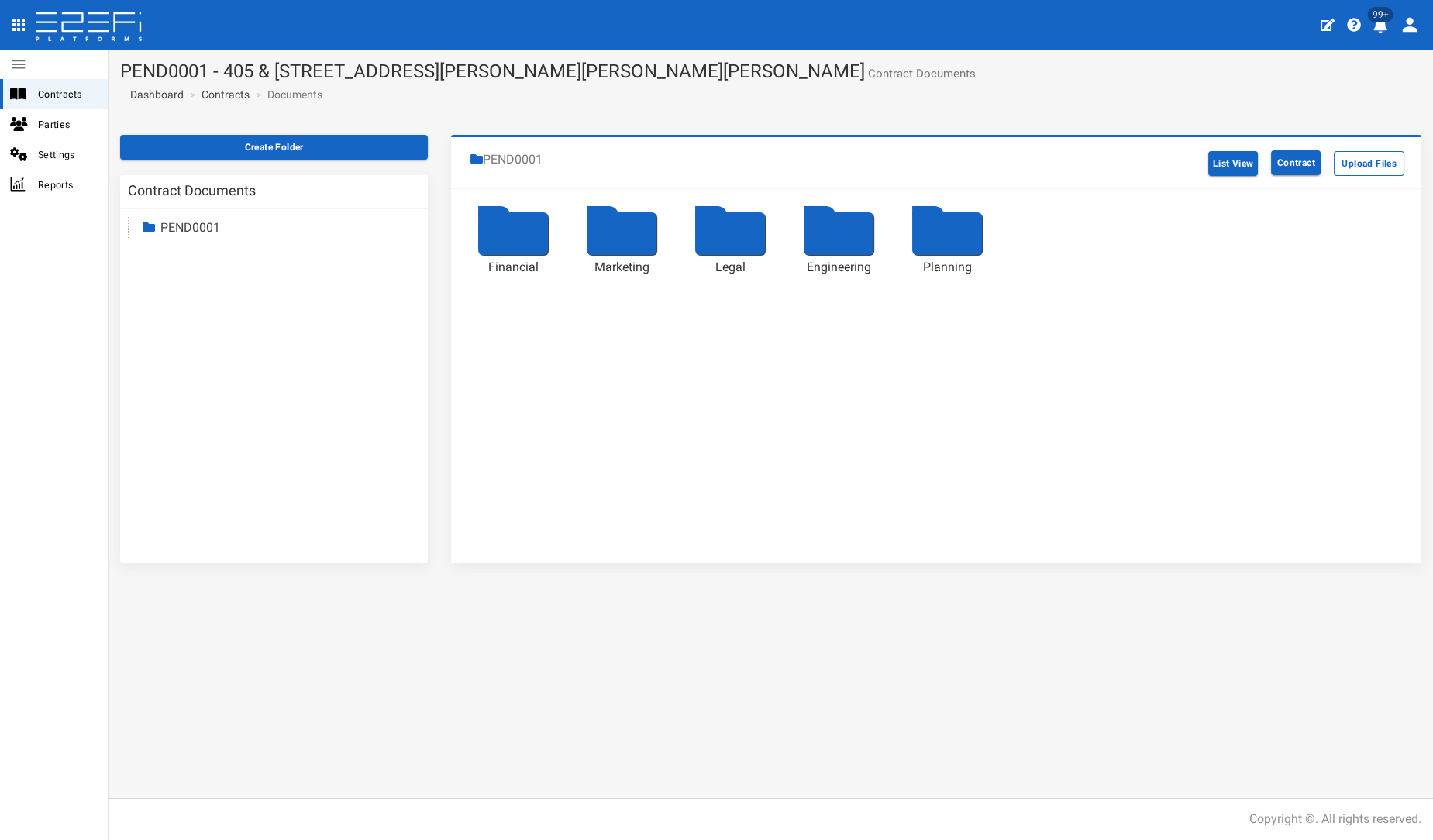
click at [516, 242] on div at bounding box center [512, 233] width 70 height 43
click at [617, 231] on div at bounding box center [621, 233] width 70 height 43
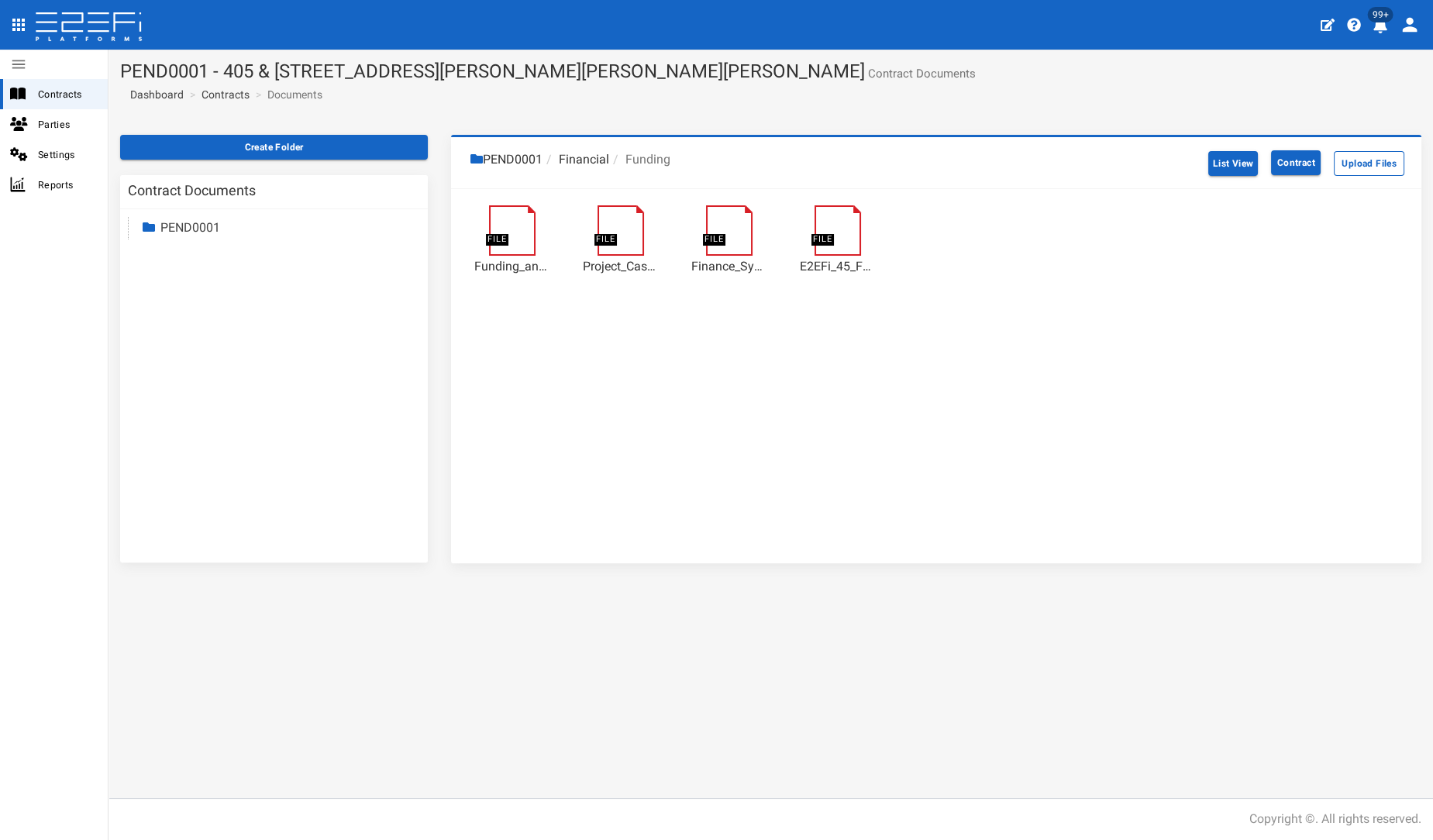
click at [578, 158] on li "Financial" at bounding box center [575, 160] width 66 height 18
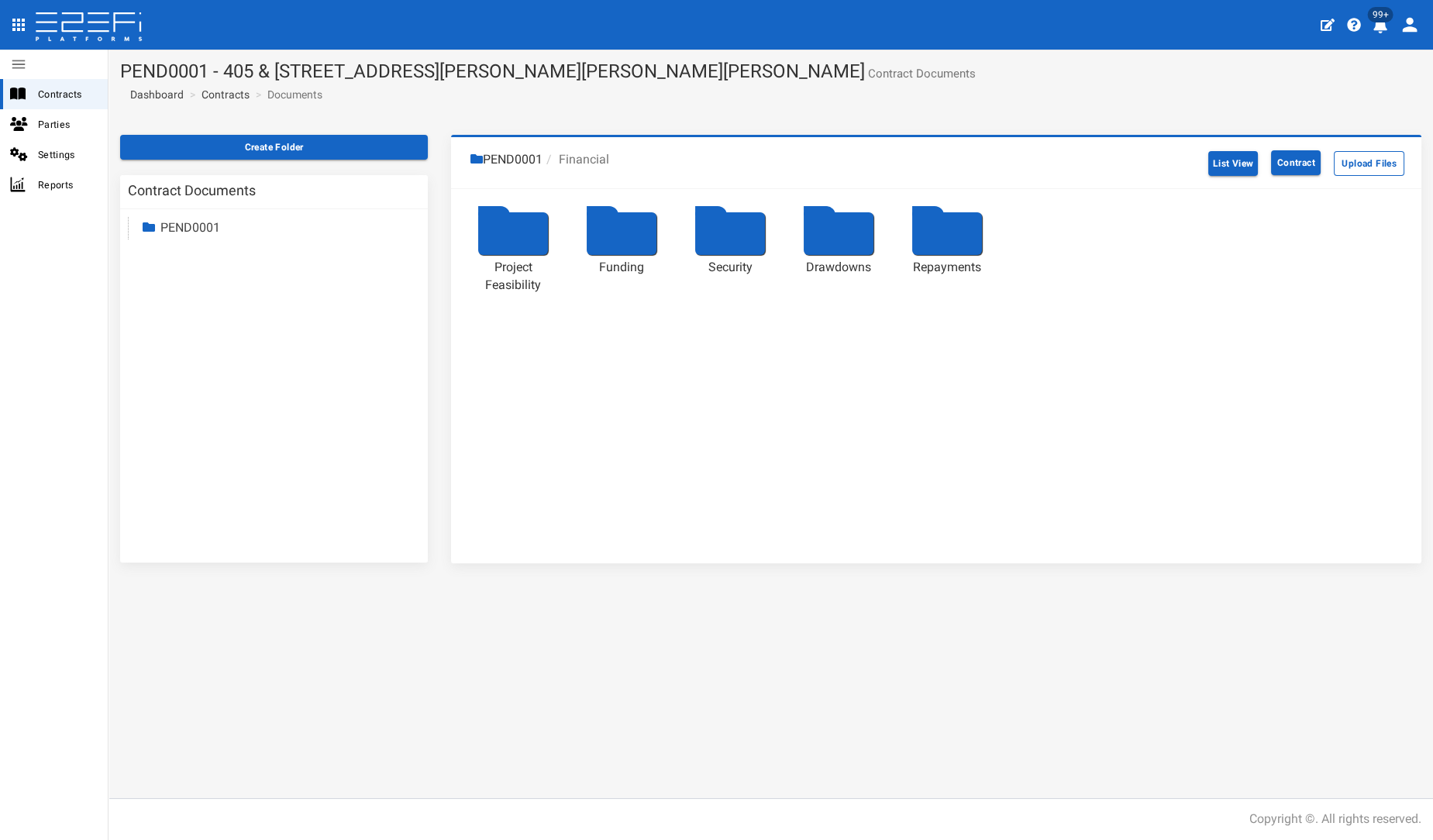
click at [835, 242] on div at bounding box center [838, 233] width 70 height 43
click at [832, 242] on div at bounding box center [838, 233] width 70 height 43
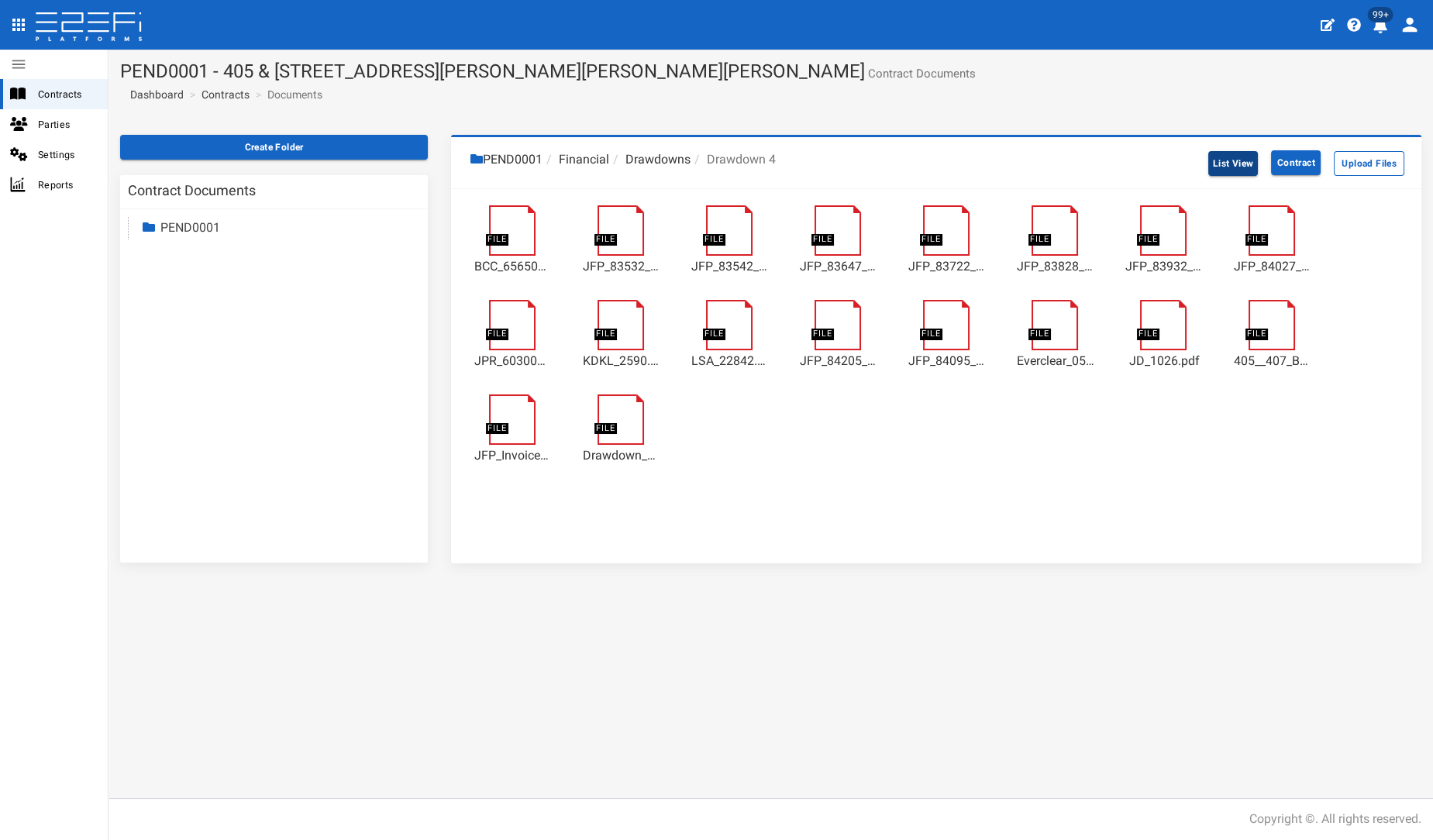
click at [1221, 173] on button "List View" at bounding box center [1232, 163] width 50 height 25
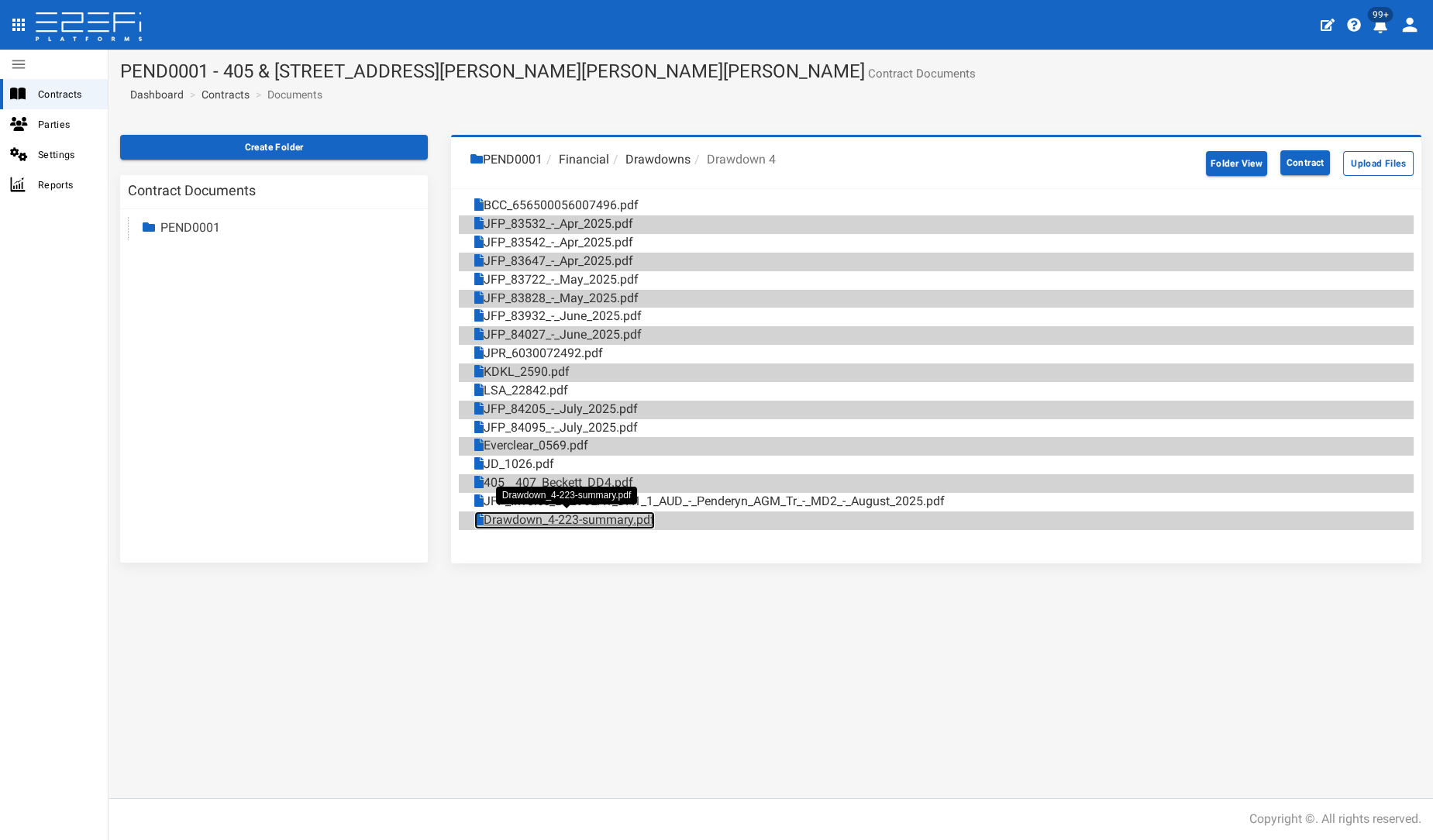
click at [588, 515] on link "Drawdown_4-223-summary.pdf" at bounding box center [564, 520] width 181 height 18
click at [153, 98] on span "Dashboard" at bounding box center [154, 94] width 60 height 13
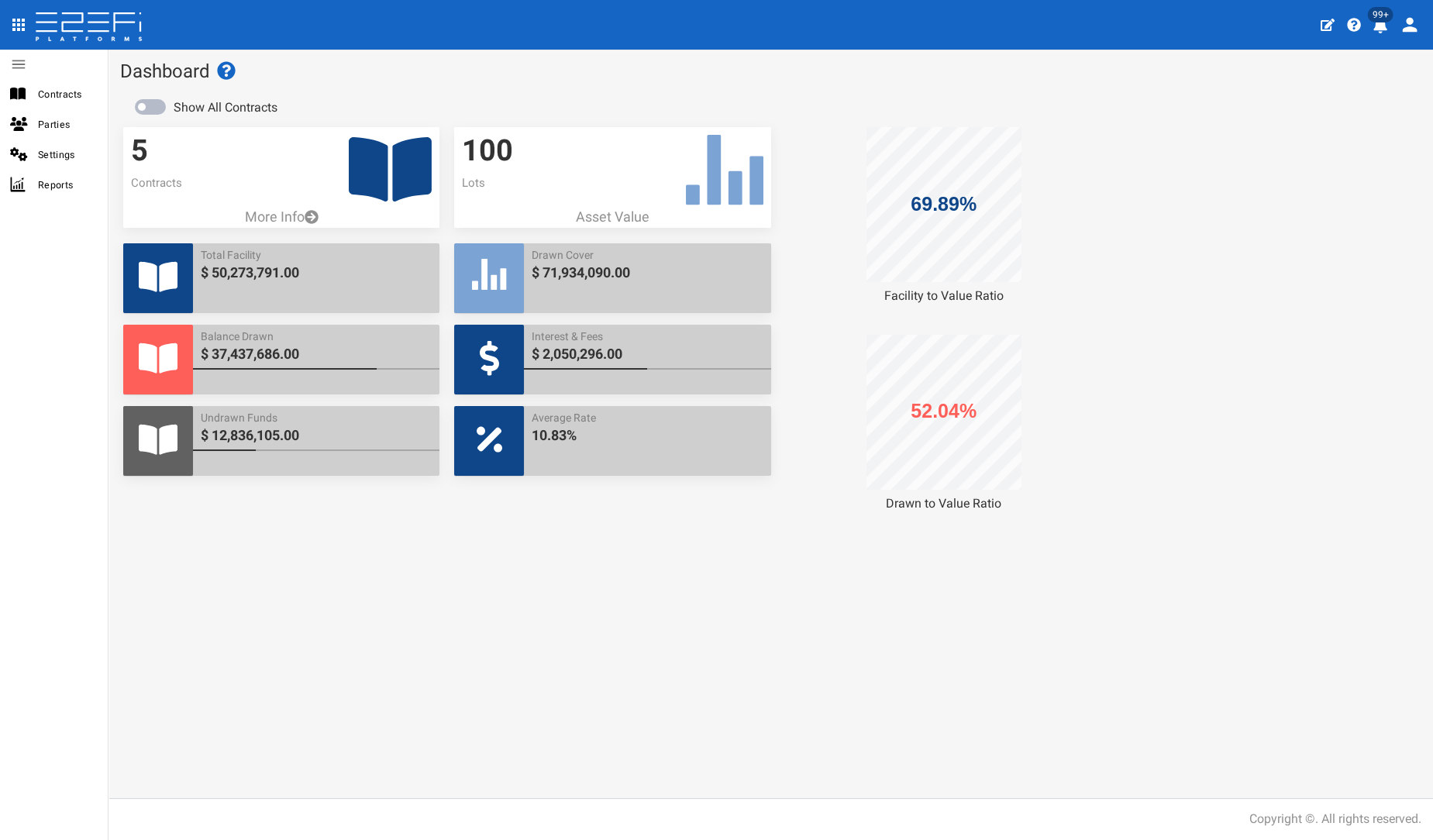
click at [408, 173] on icon at bounding box center [390, 169] width 83 height 64
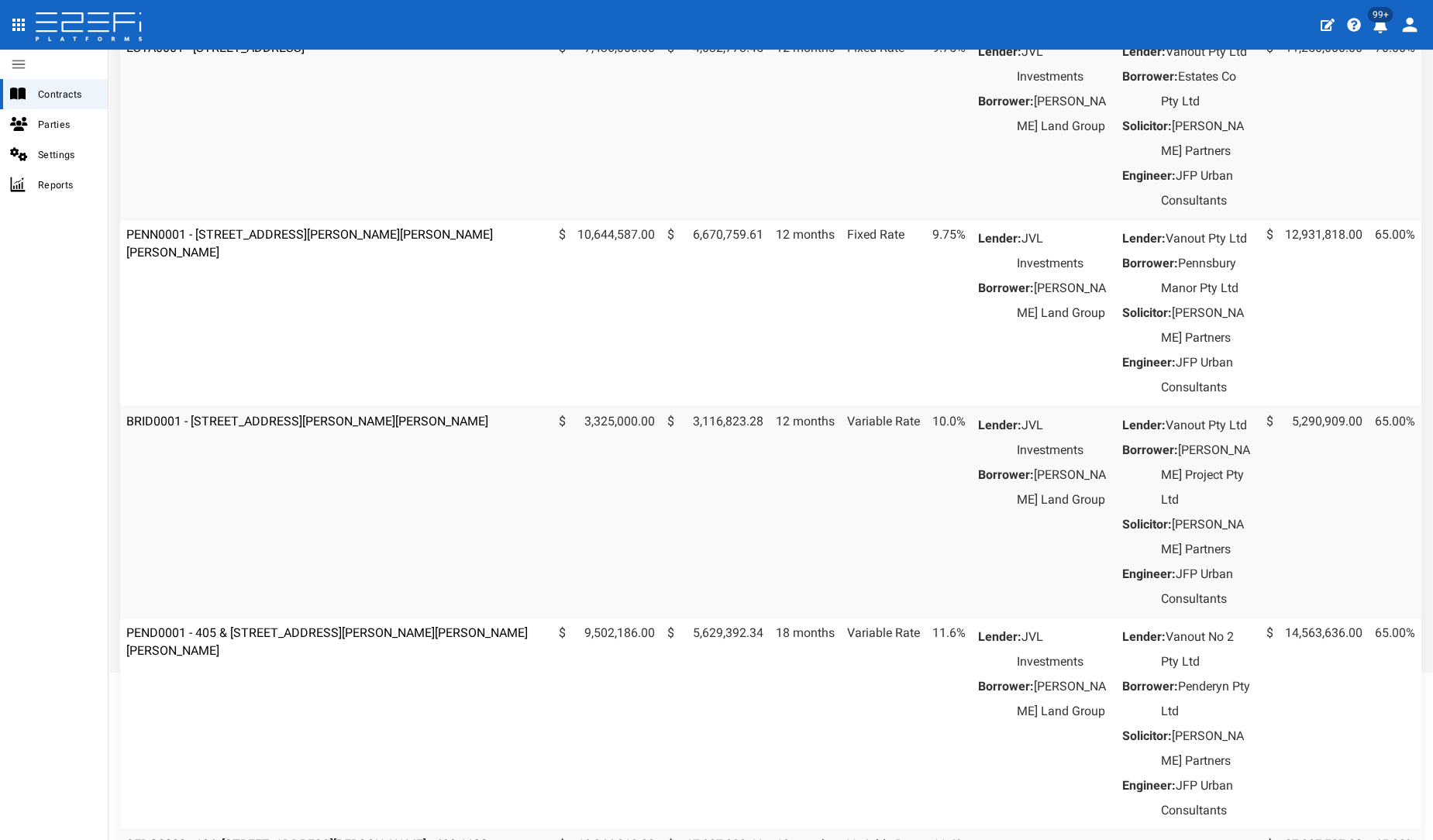
scroll to position [219, 0]
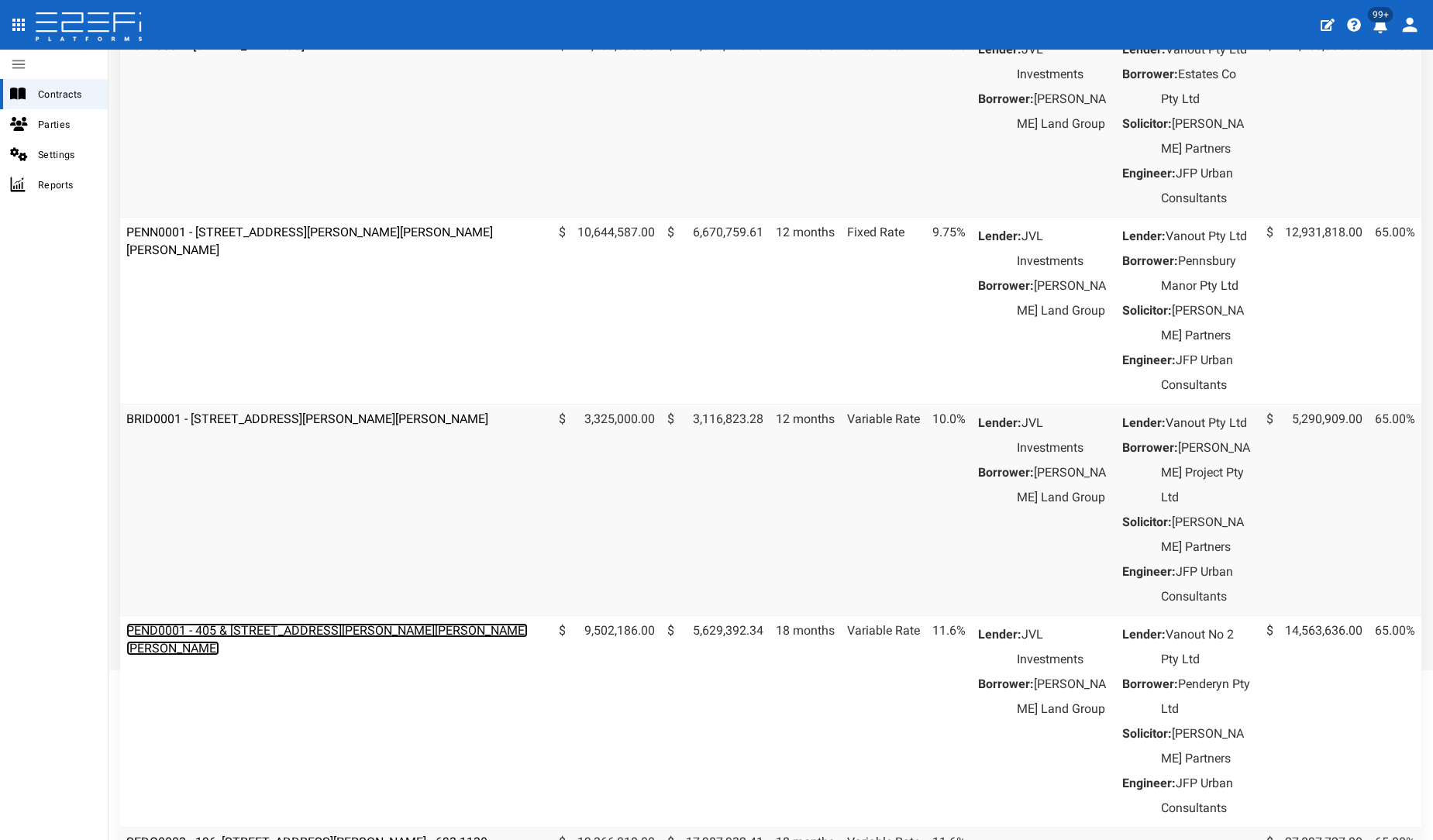
click at [219, 656] on link "PEND0001 - 405 & [STREET_ADDRESS][PERSON_NAME][PERSON_NAME][PERSON_NAME]" at bounding box center [327, 639] width 401 height 33
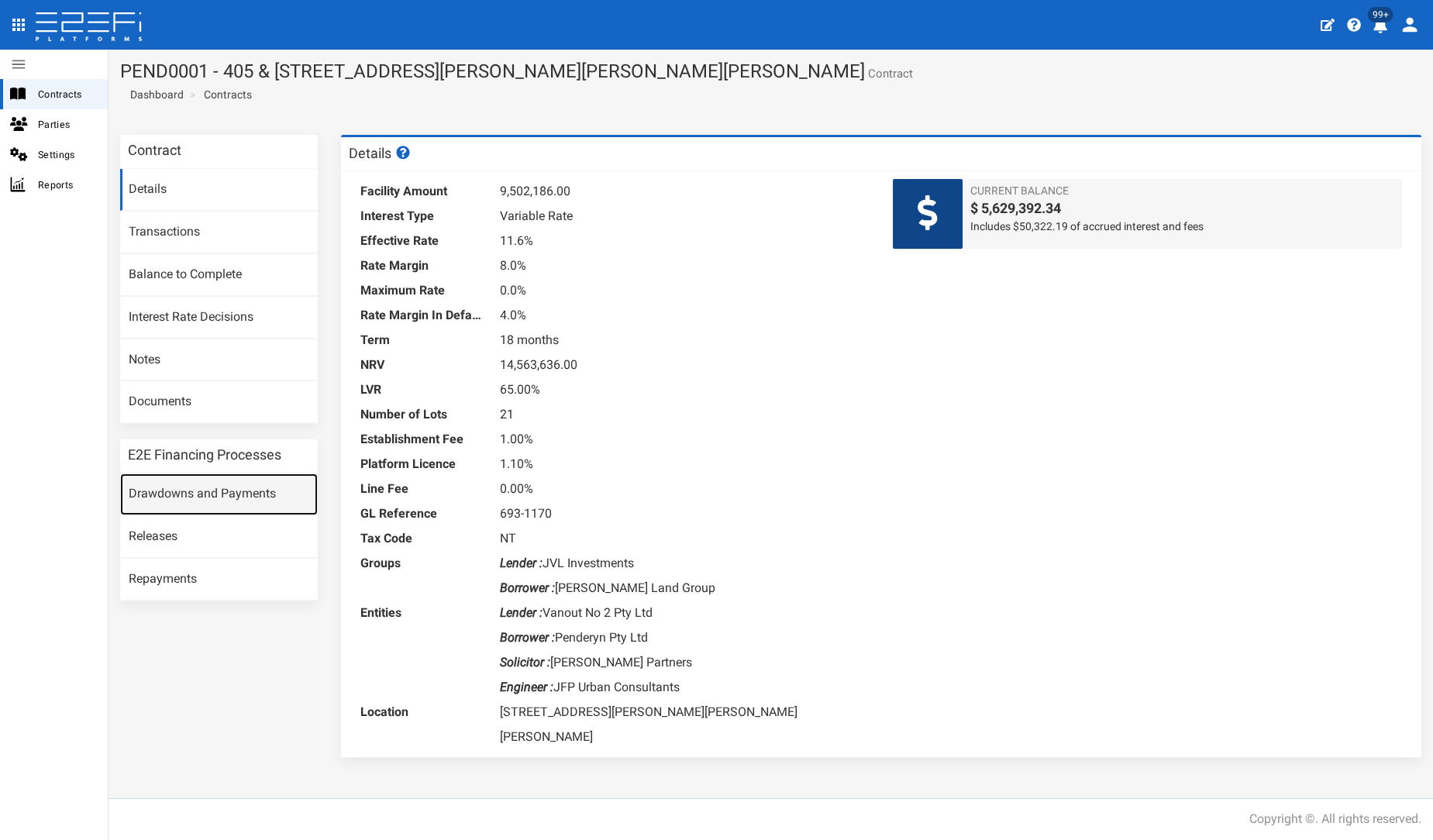
click at [219, 492] on link "Drawdowns and Payments" at bounding box center [219, 494] width 198 height 42
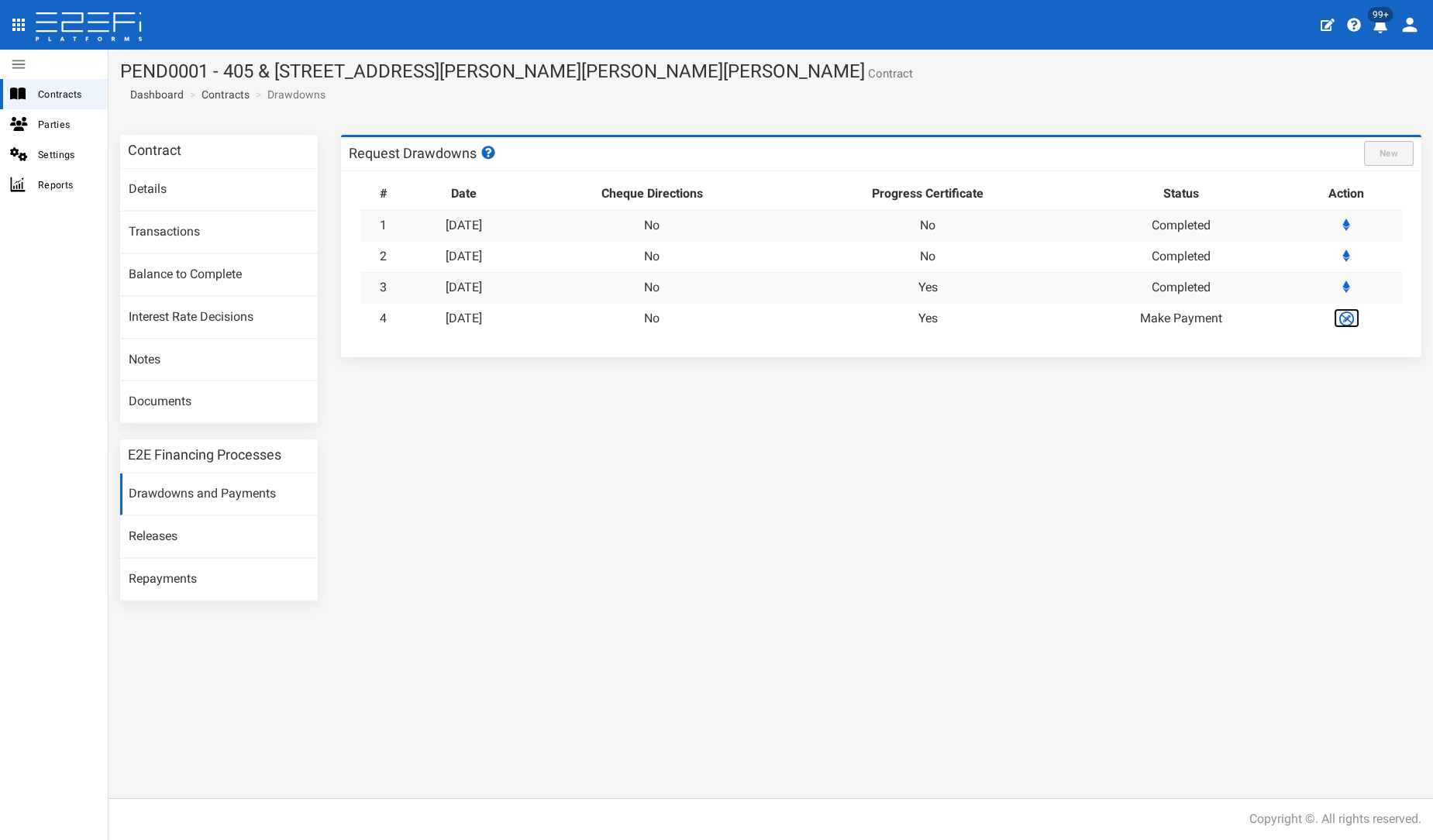
click at [1349, 320] on img at bounding box center [1347, 319] width 18 height 18
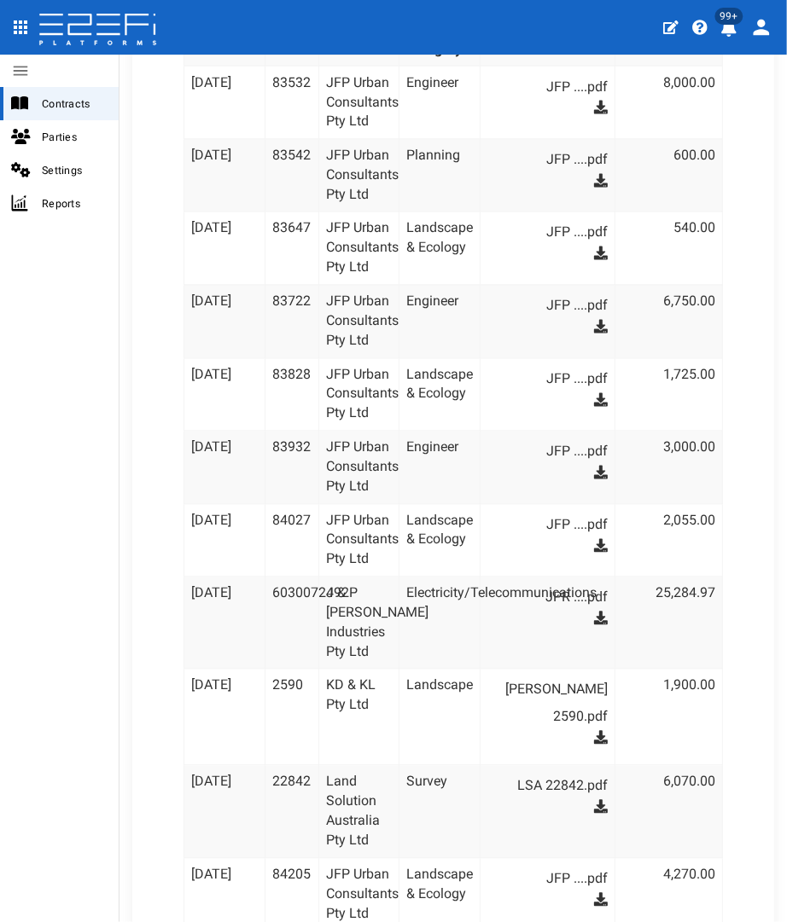
scroll to position [1665, 0]
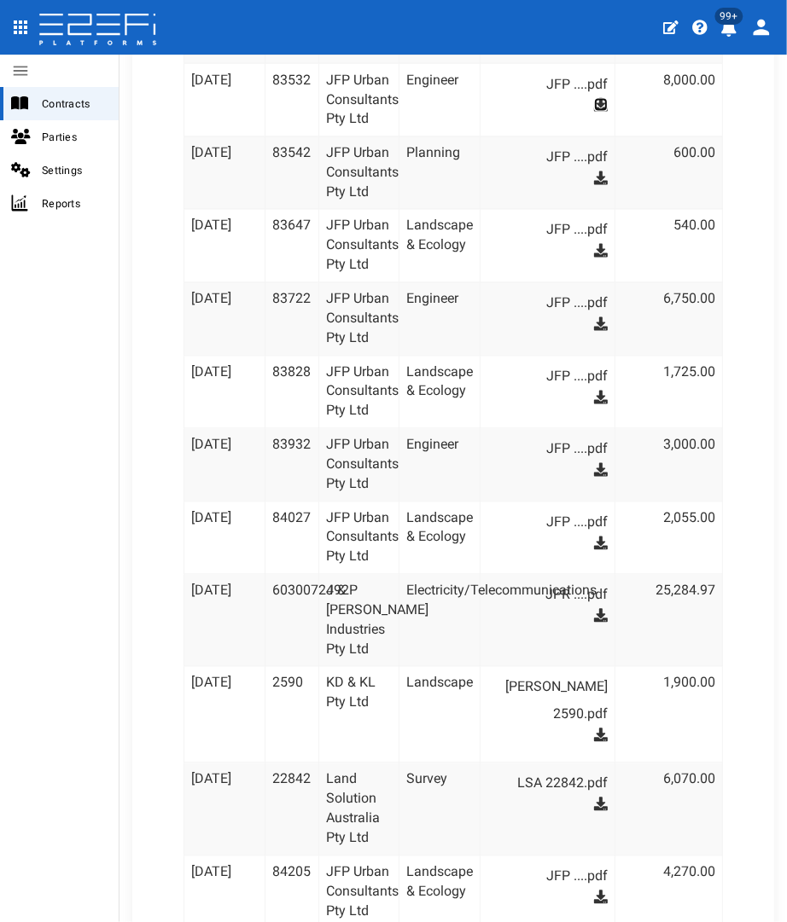
click at [594, 98] on icon at bounding box center [601, 105] width 14 height 14
click at [594, 173] on icon at bounding box center [601, 179] width 14 height 14
click at [594, 172] on icon at bounding box center [601, 179] width 14 height 14
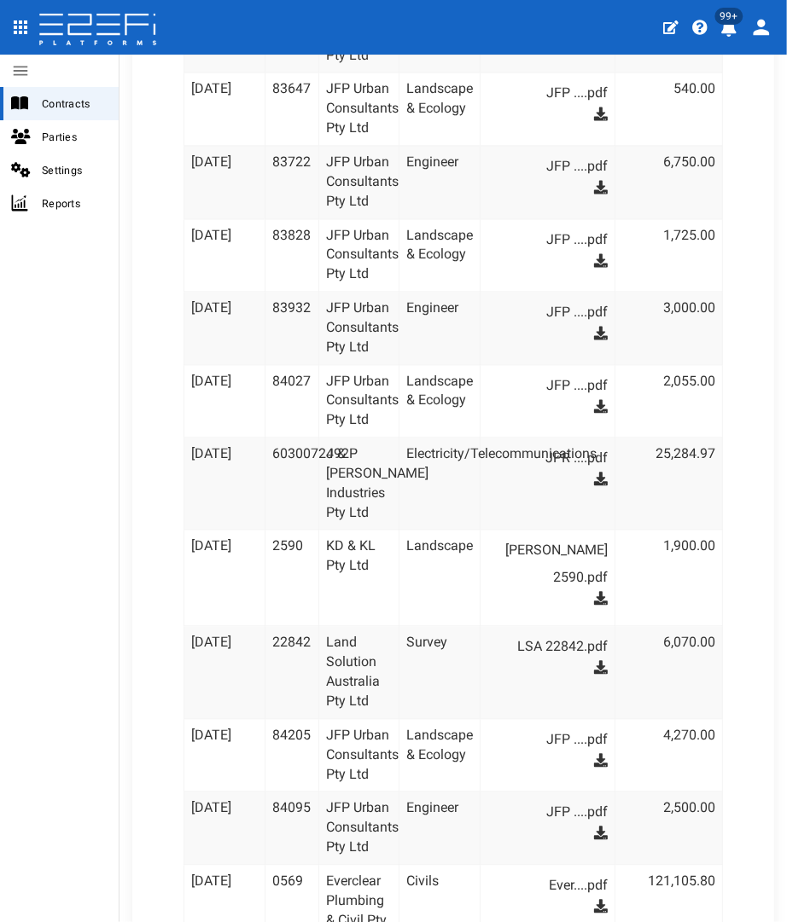
scroll to position [1808, 0]
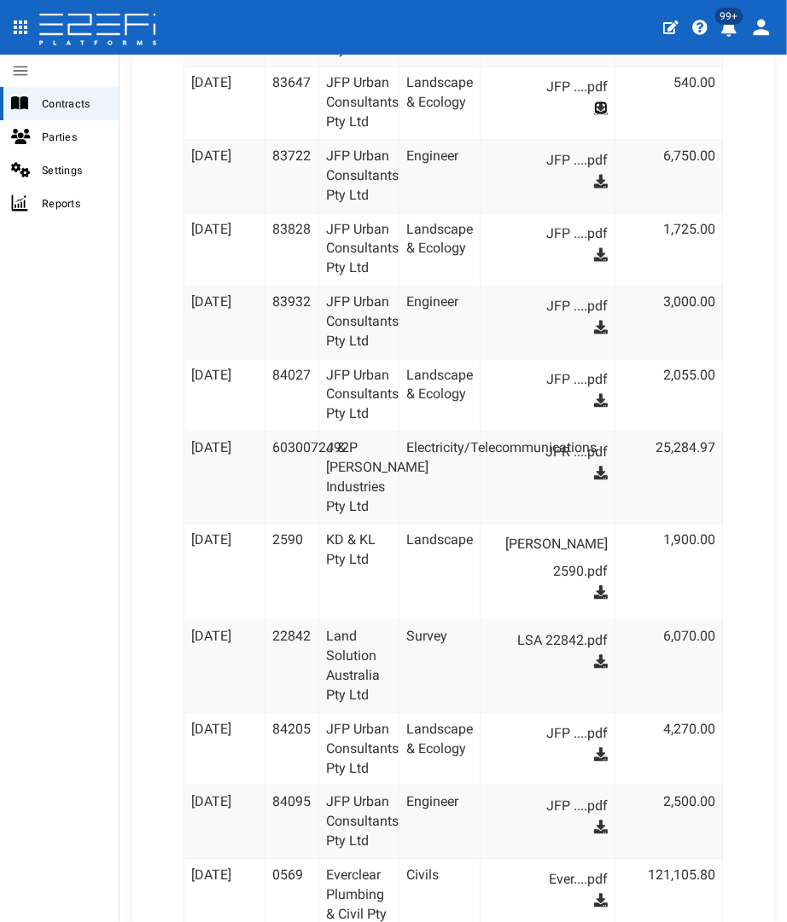
click at [594, 102] on icon at bounding box center [601, 108] width 14 height 14
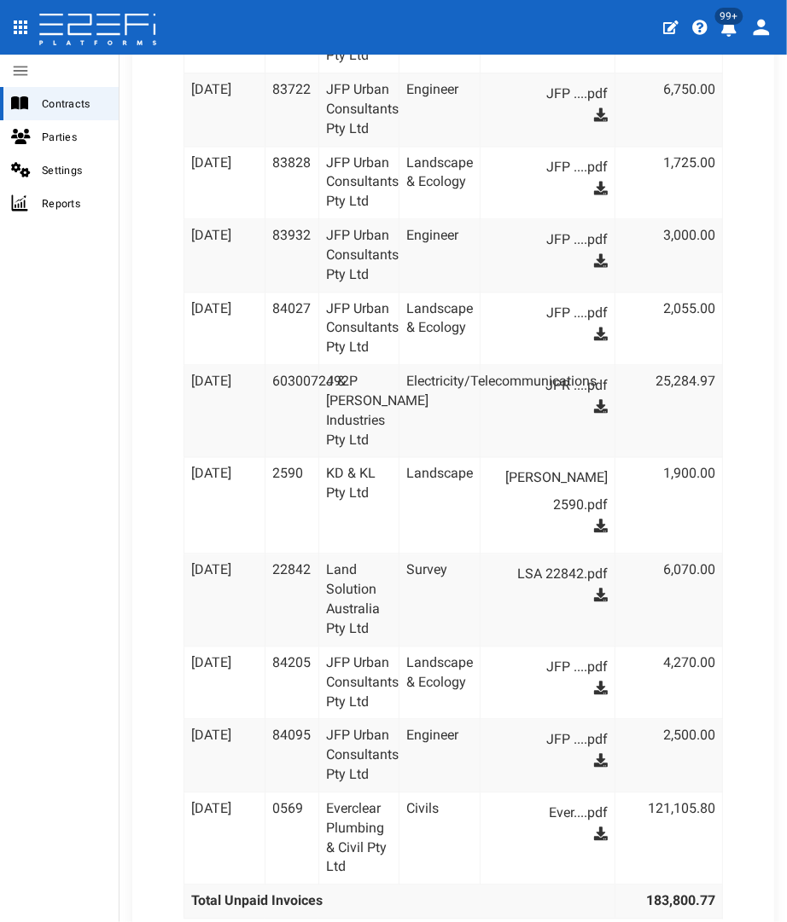
scroll to position [1876, 0]
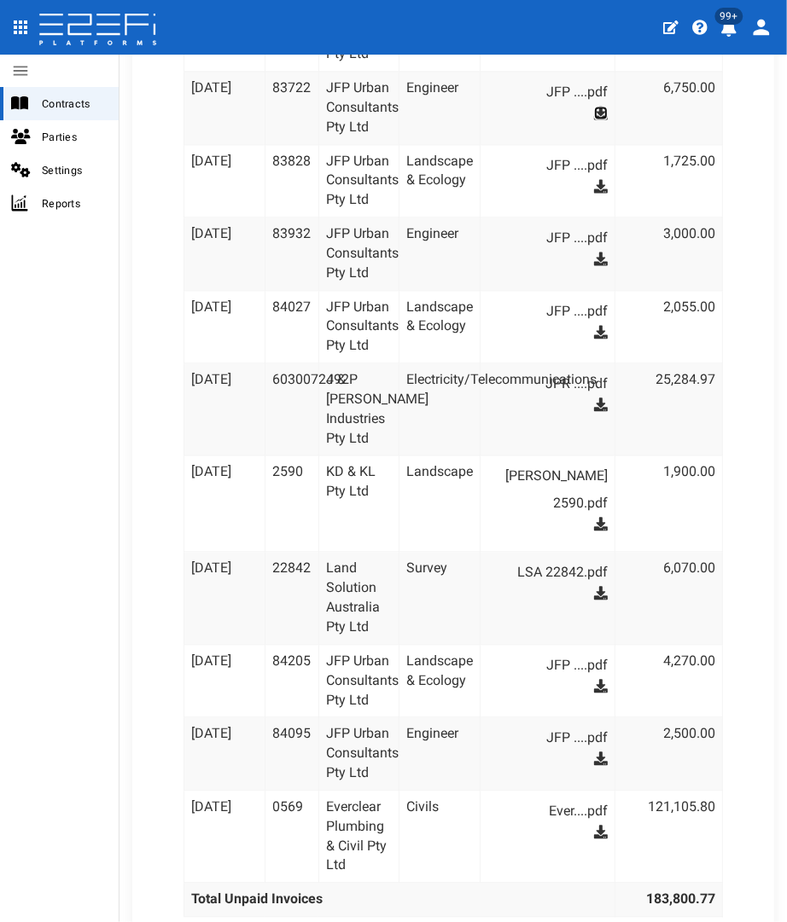
click at [594, 106] on icon at bounding box center [601, 113] width 14 height 14
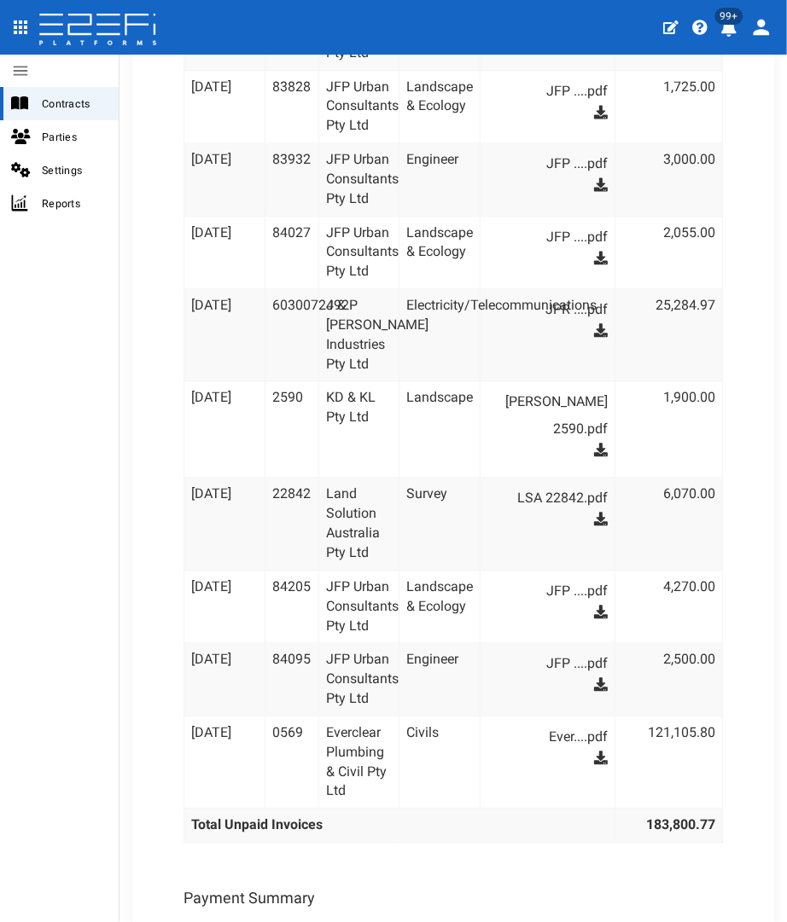
scroll to position [1950, 0]
click at [594, 107] on icon at bounding box center [601, 113] width 14 height 14
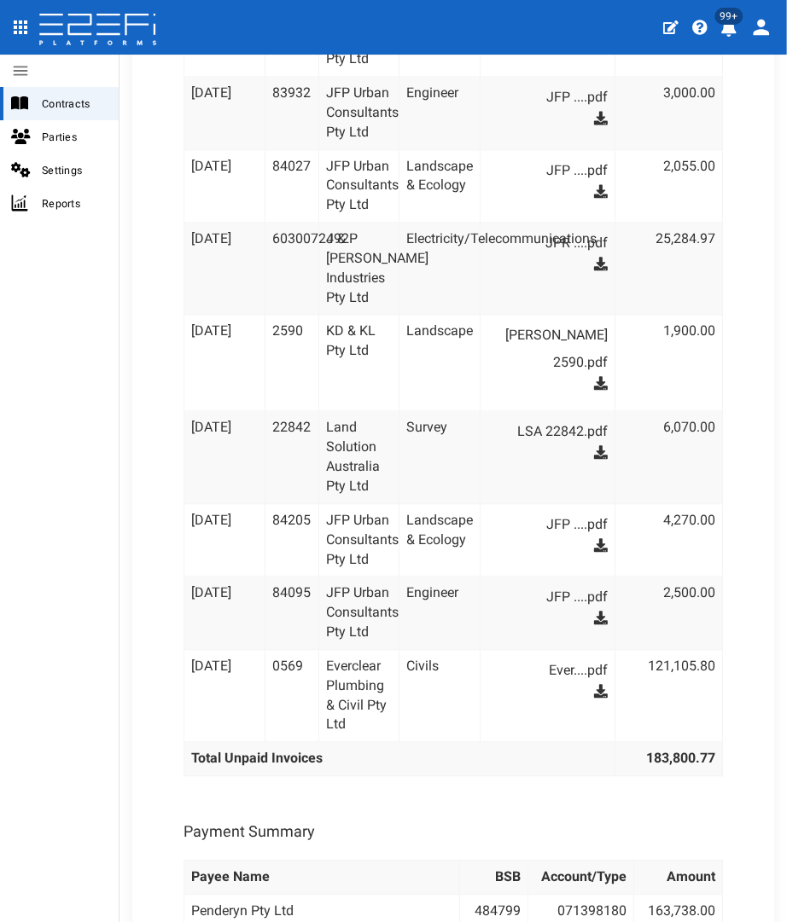
scroll to position [2024, 0]
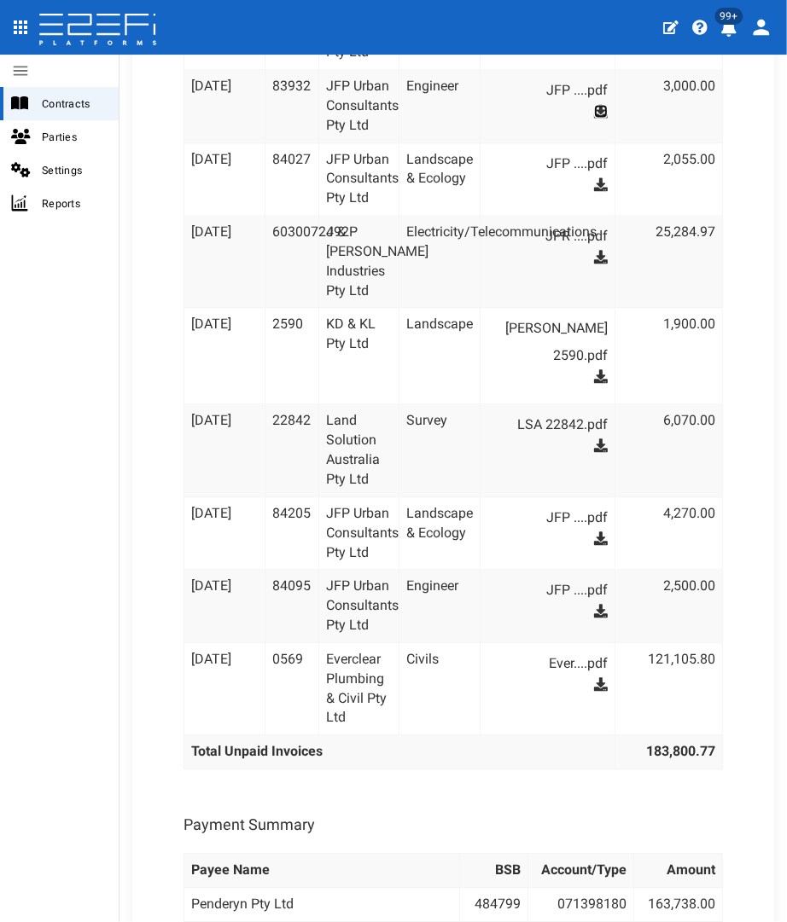
click at [594, 104] on icon at bounding box center [601, 111] width 14 height 14
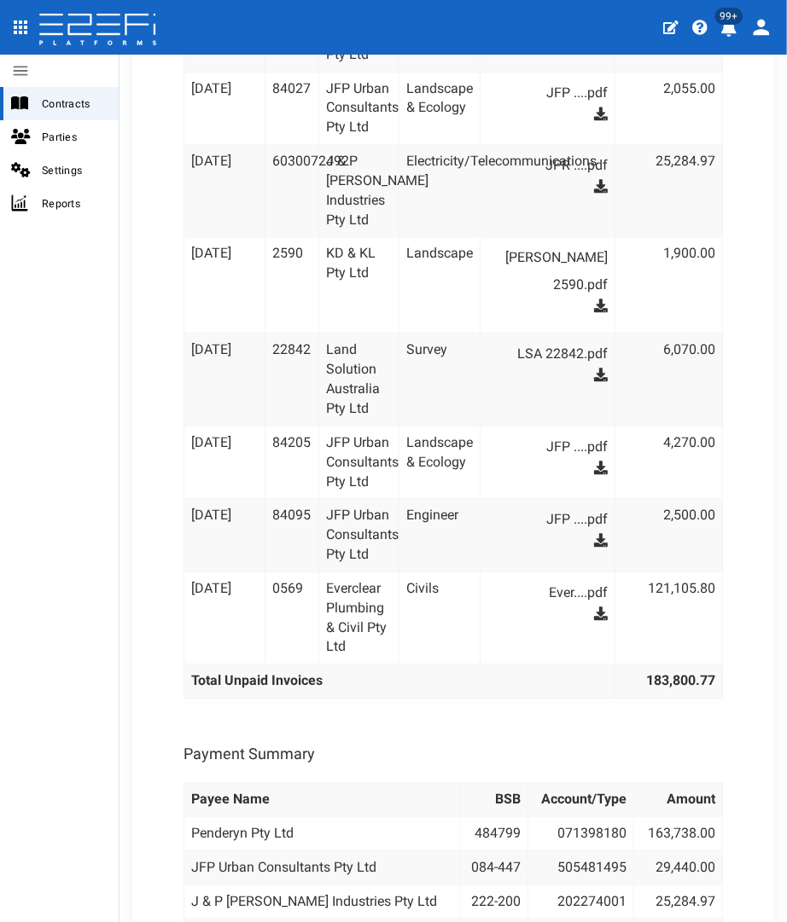
scroll to position [2094, 0]
click at [594, 108] on icon at bounding box center [601, 115] width 14 height 14
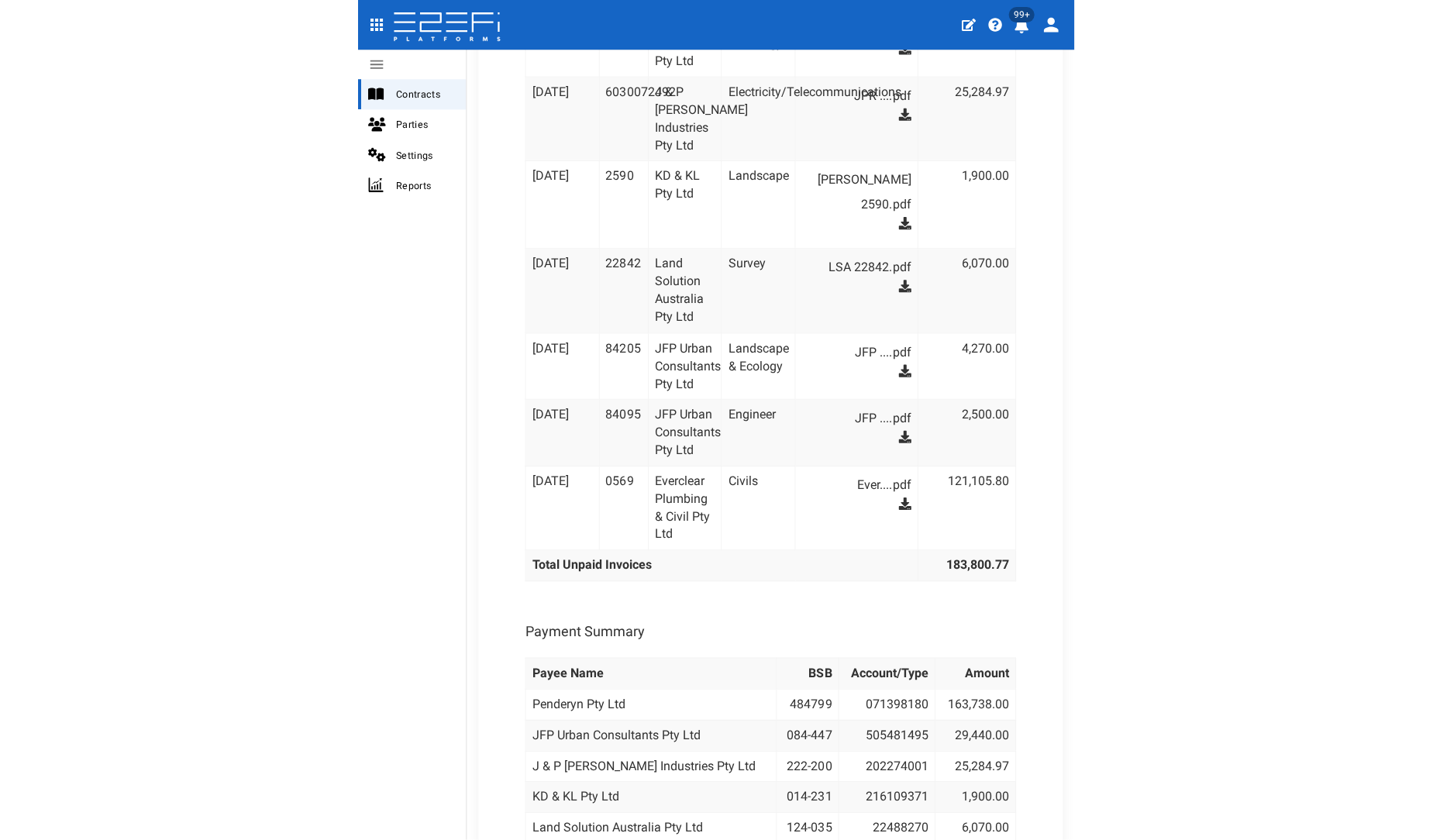
scroll to position [1961, 0]
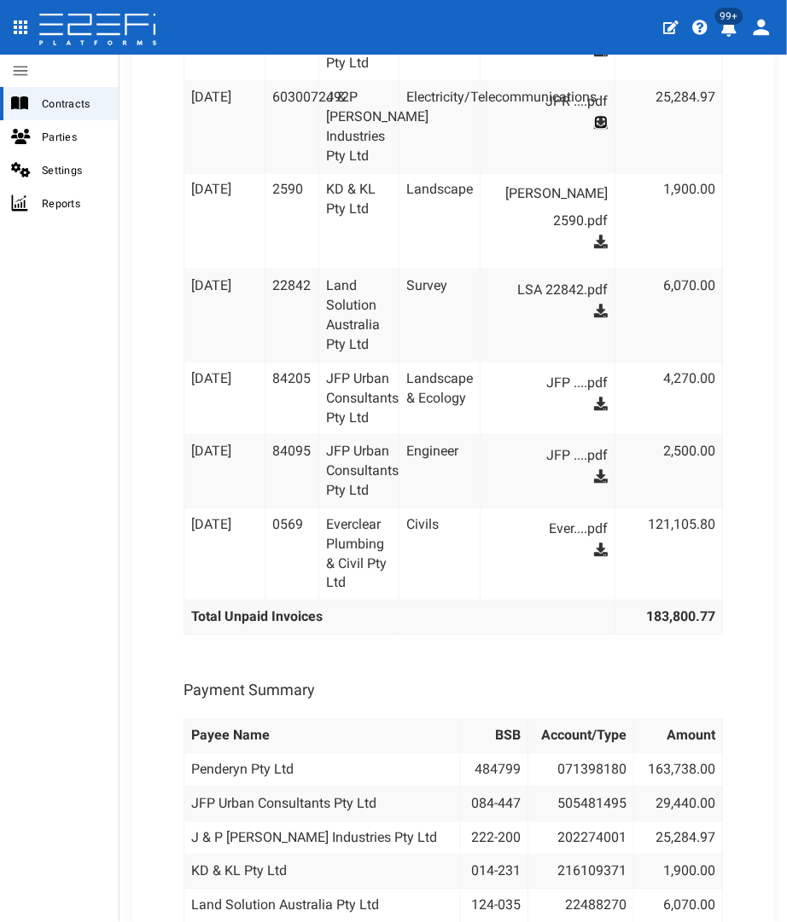
click at [594, 115] on icon at bounding box center [601, 122] width 14 height 14
click at [594, 235] on icon at bounding box center [601, 242] width 14 height 14
click at [594, 304] on icon at bounding box center [601, 311] width 14 height 14
click at [592, 373] on dd "JFP ....pdf" at bounding box center [555, 396] width 103 height 55
click at [594, 397] on icon at bounding box center [601, 404] width 14 height 14
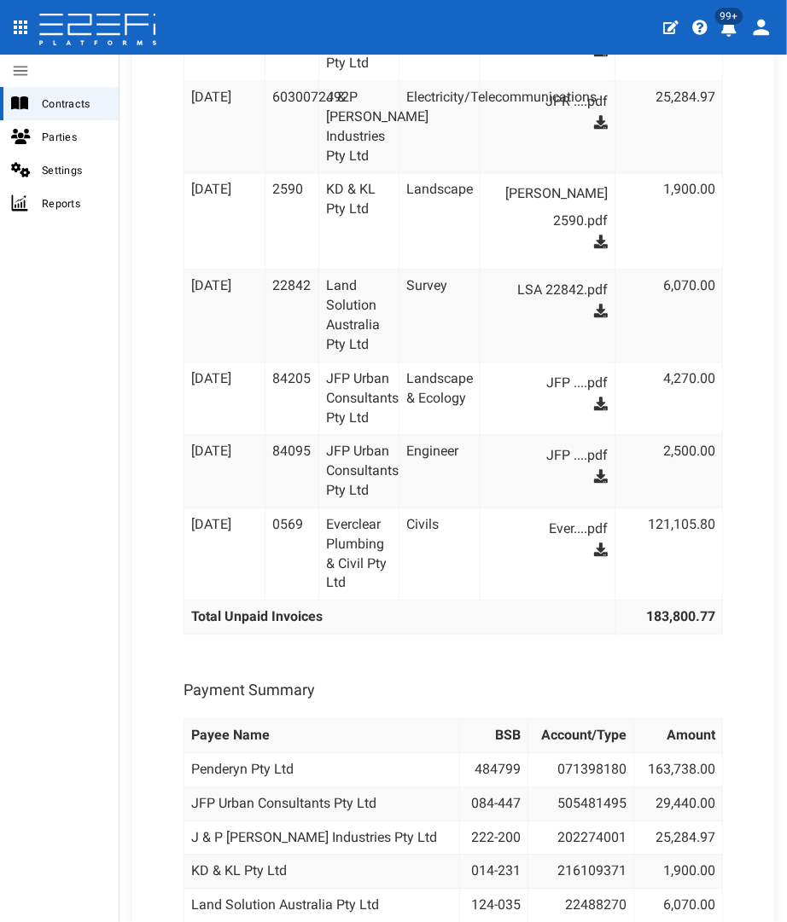
click at [582, 445] on dd "JFP ....pdf" at bounding box center [555, 469] width 103 height 55
click at [594, 469] on icon at bounding box center [601, 476] width 14 height 14
click at [594, 543] on icon at bounding box center [601, 550] width 14 height 14
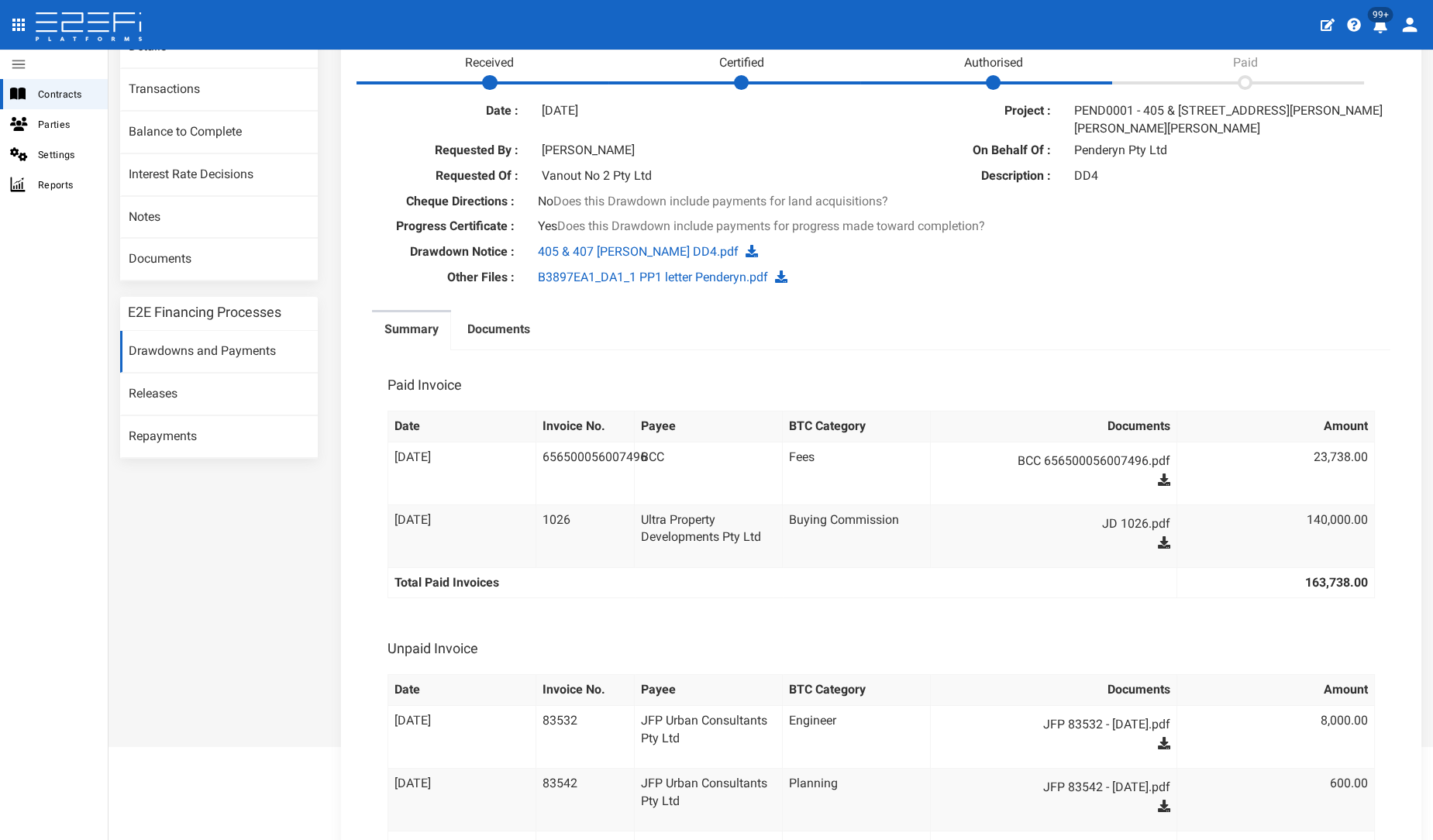
scroll to position [0, 0]
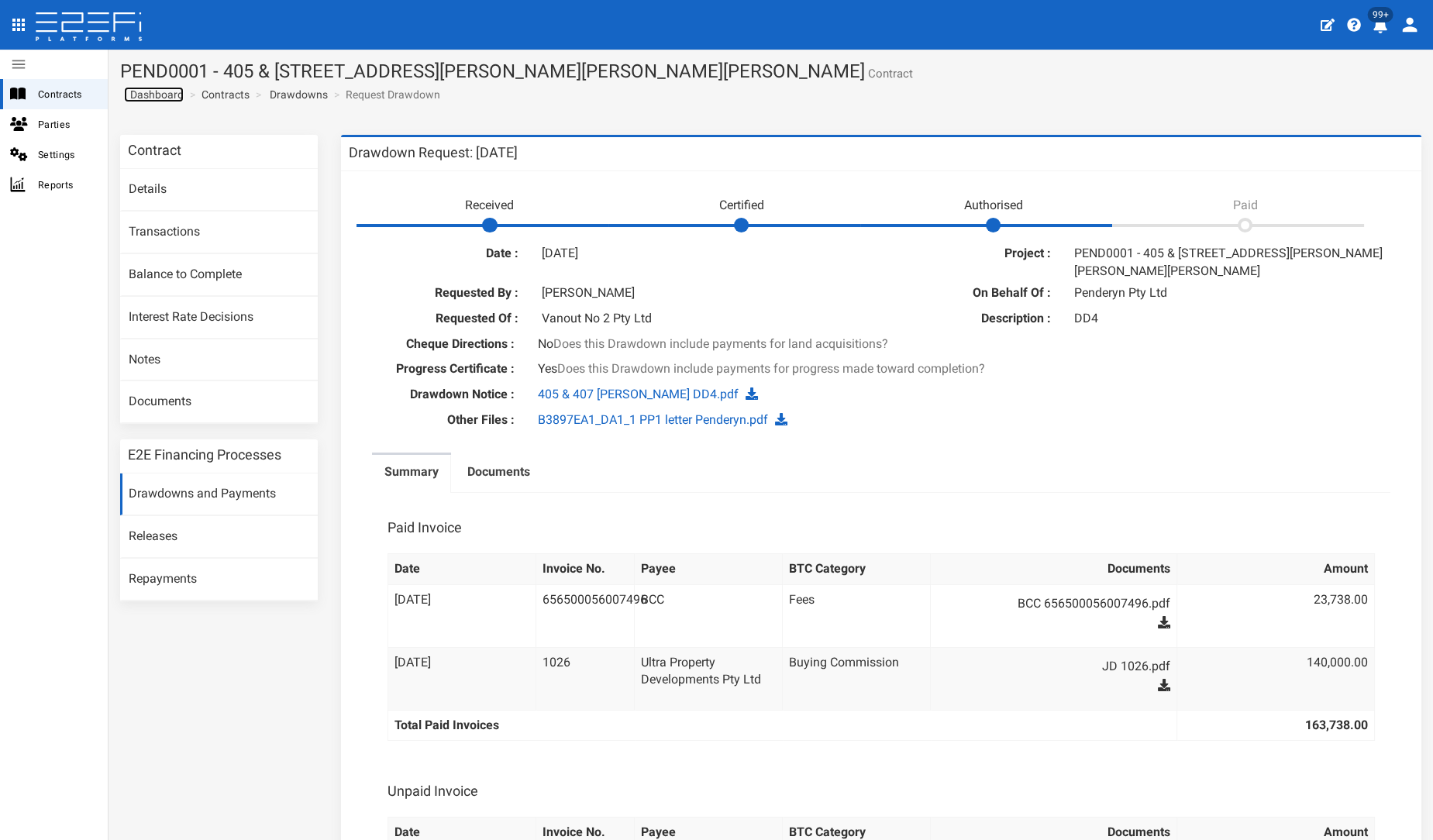
click at [155, 95] on span "Dashboard" at bounding box center [154, 94] width 60 height 13
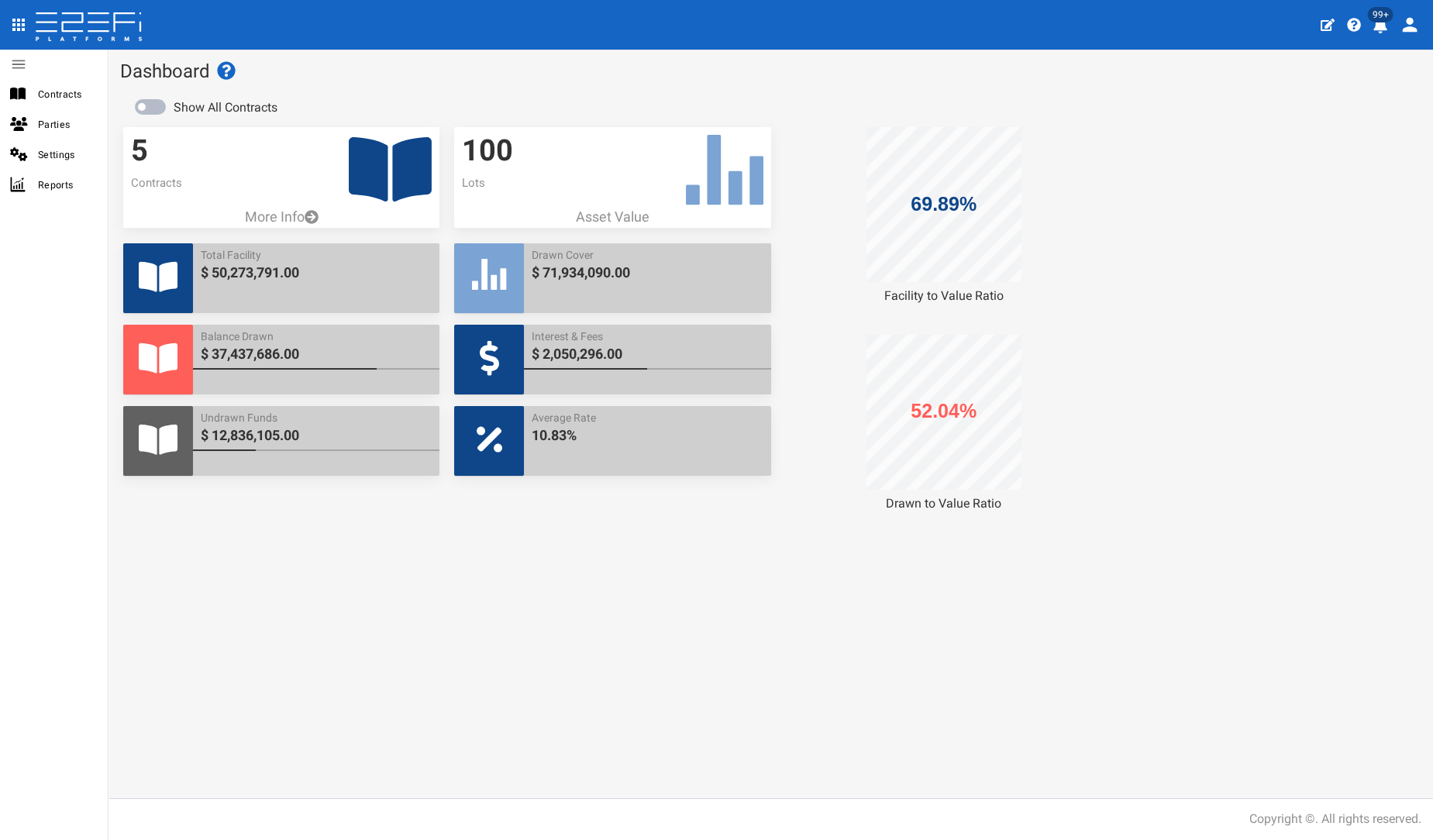
click at [393, 167] on icon at bounding box center [390, 169] width 83 height 64
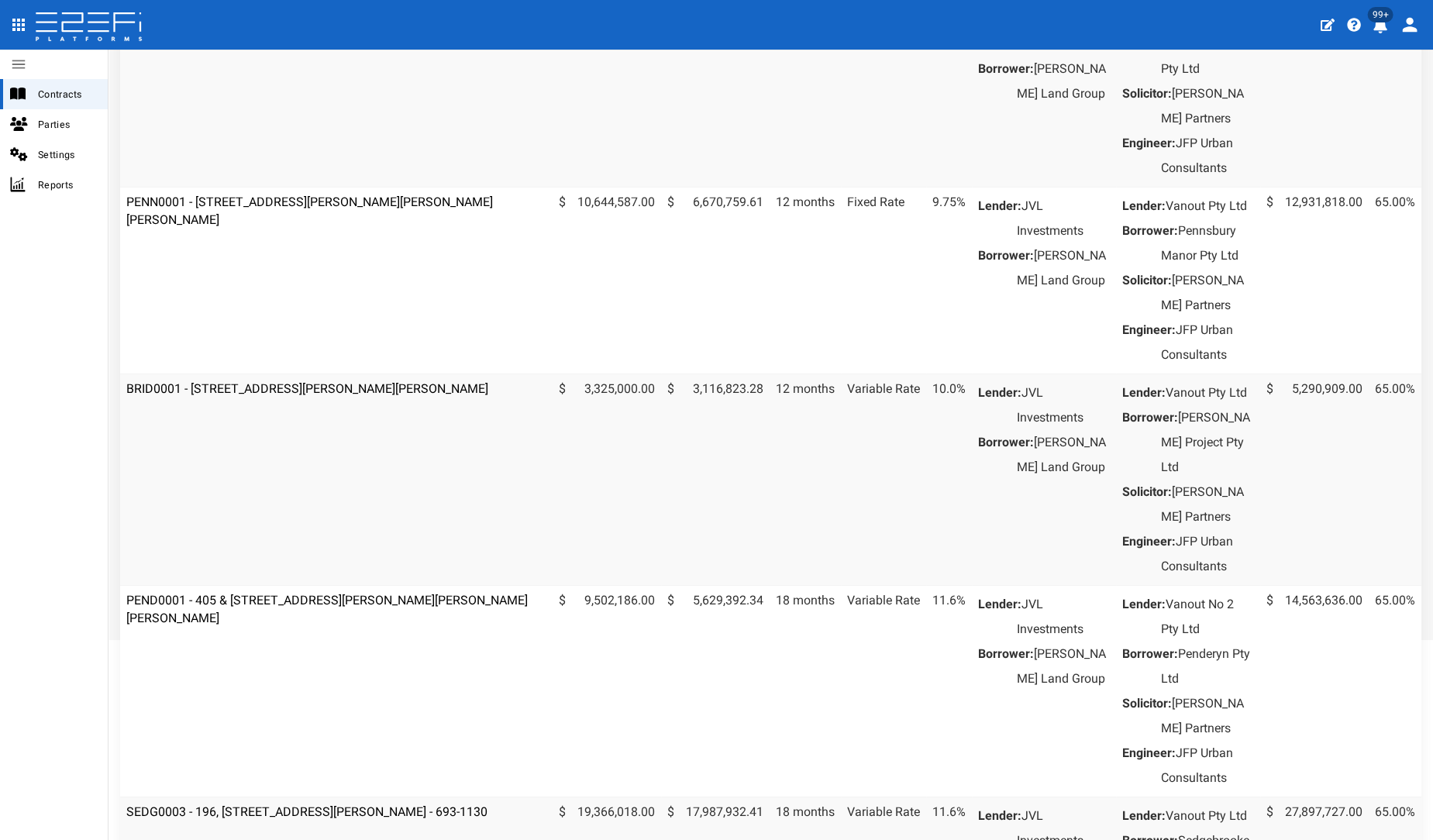
scroll to position [480, 0]
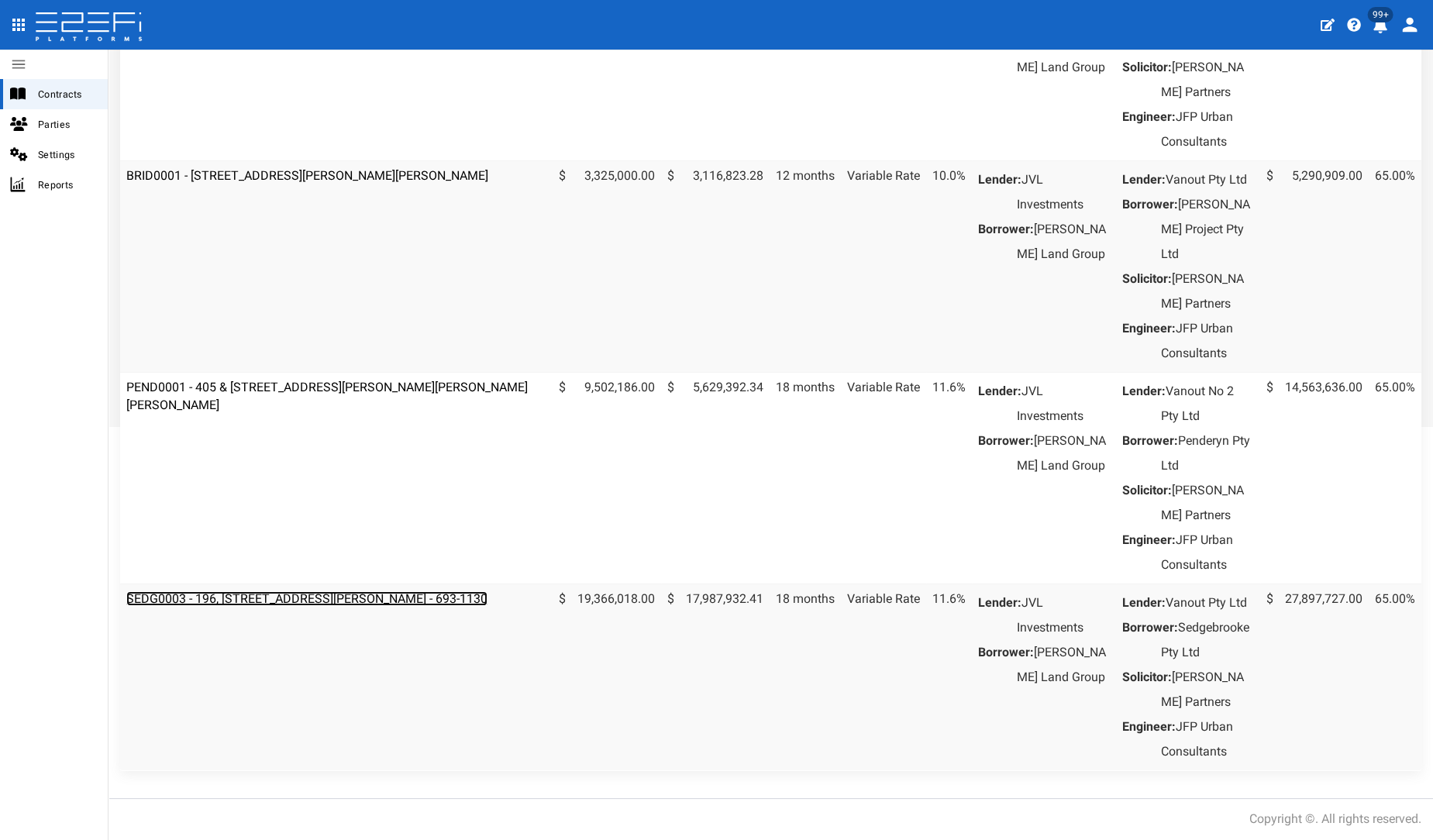
click at [325, 606] on link "SEDG0003 - 196, [STREET_ADDRESS][PERSON_NAME] - 693-1130" at bounding box center [307, 598] width 361 height 15
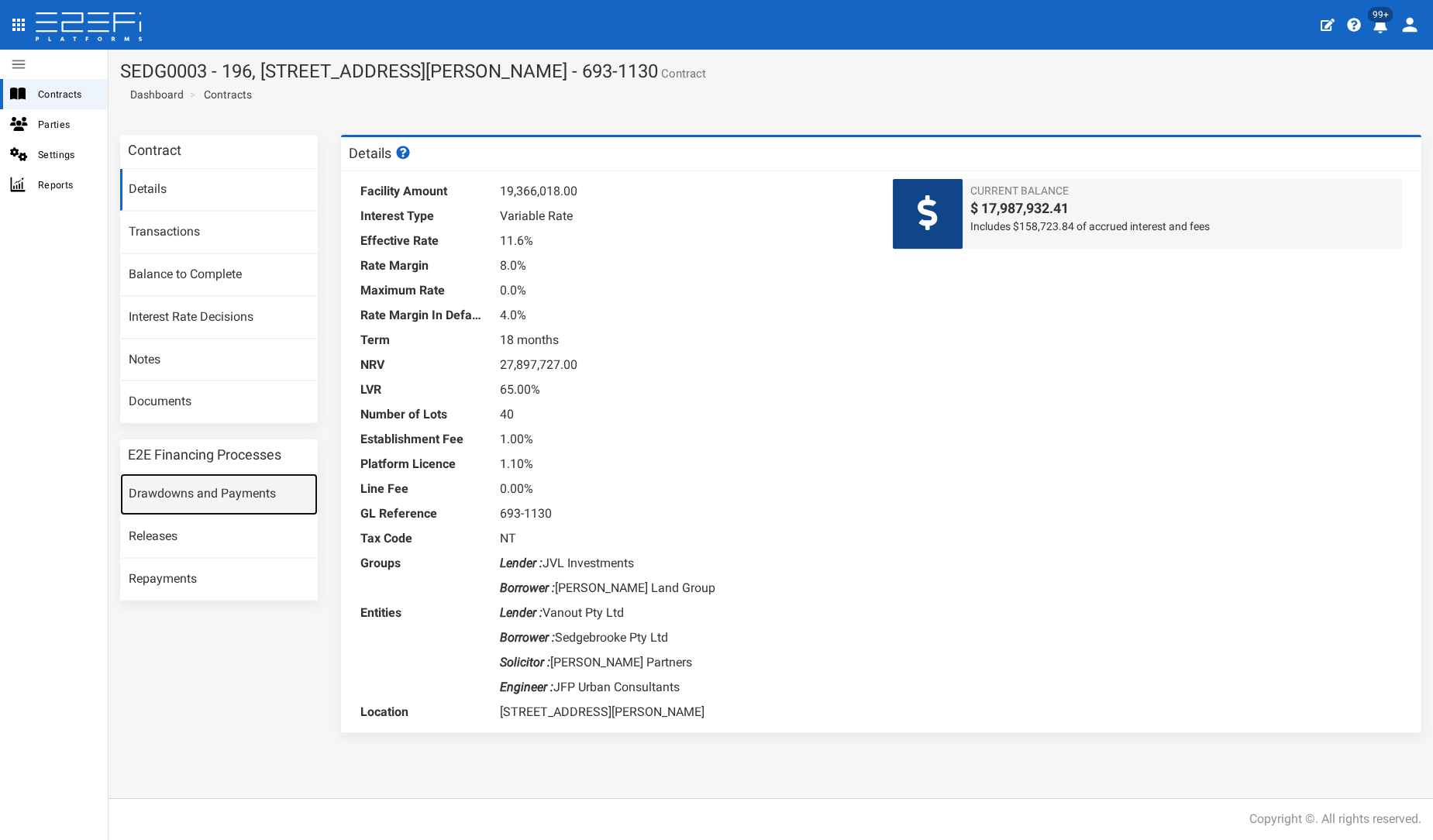
click at [259, 492] on link "Drawdowns and Payments" at bounding box center [219, 494] width 198 height 42
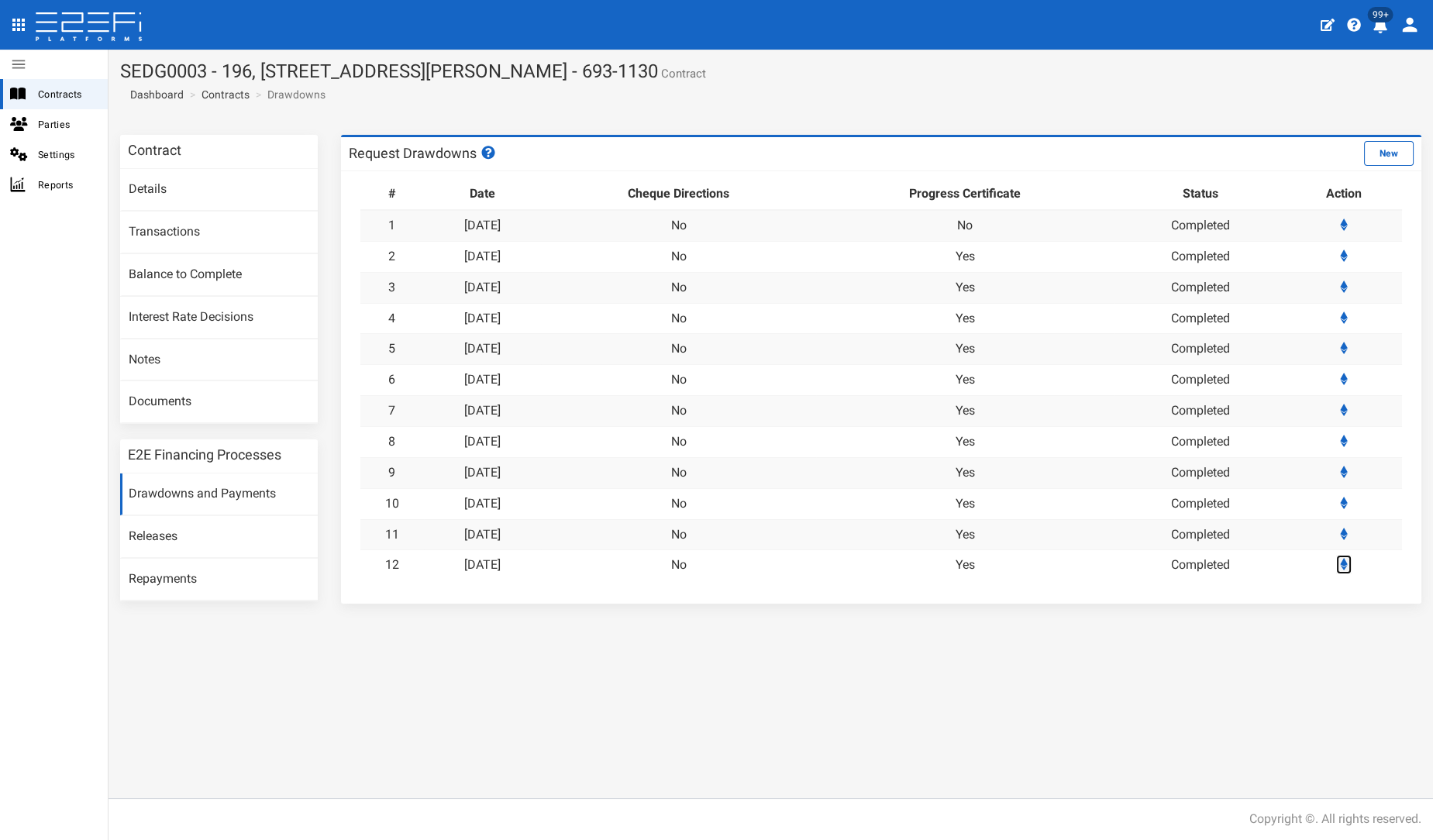
click at [1349, 561] on icon at bounding box center [1344, 564] width 8 height 13
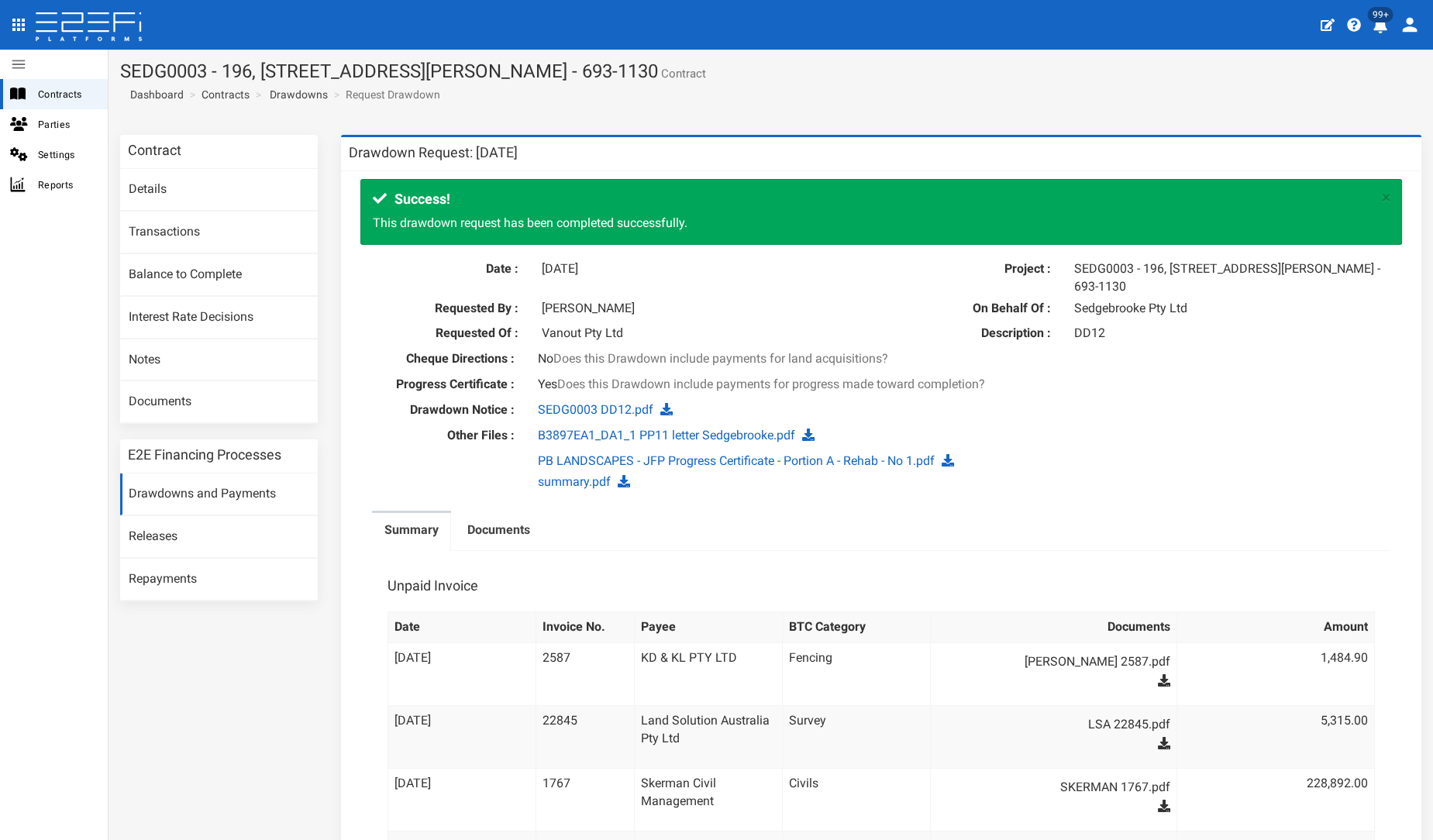
click at [1404, 28] on icon "profile" at bounding box center [1409, 25] width 15 height 15
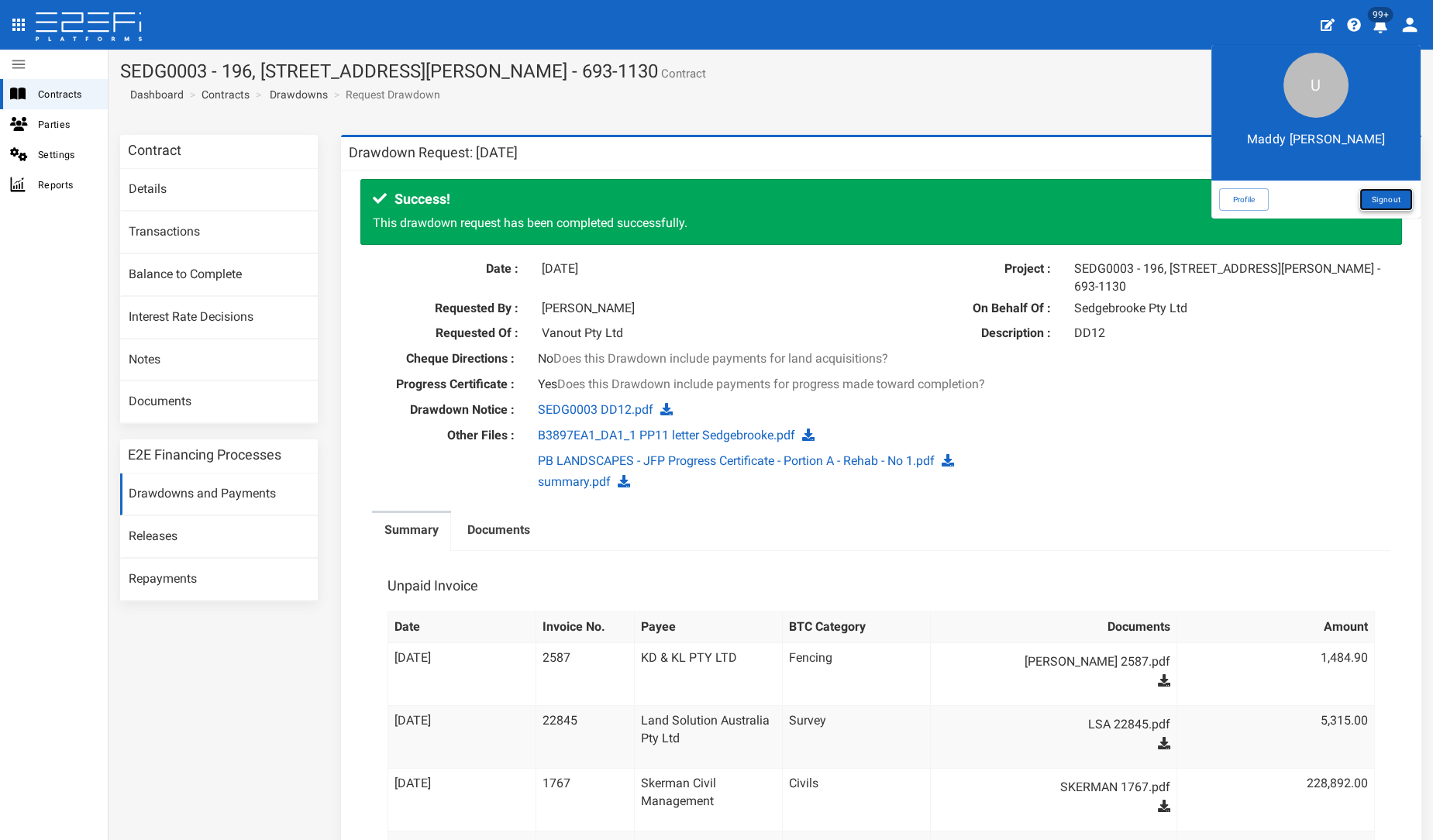
click at [1365, 200] on link "Signout" at bounding box center [1386, 199] width 54 height 23
